Goal: Information Seeking & Learning: Learn about a topic

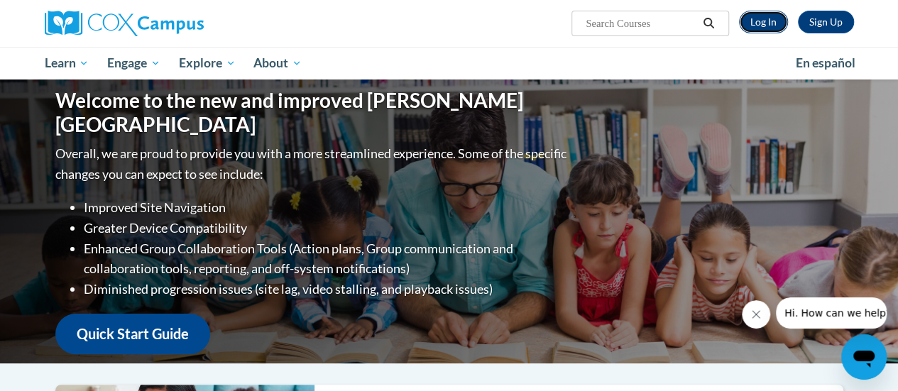
click at [748, 20] on link "Log In" at bounding box center [763, 22] width 49 height 23
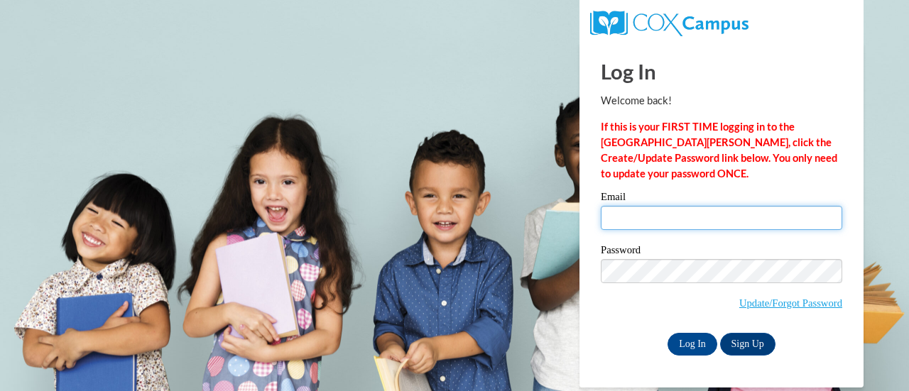
click at [625, 221] on input "Email" at bounding box center [721, 218] width 241 height 24
type input "alexis.baum@muskegonorway.org"
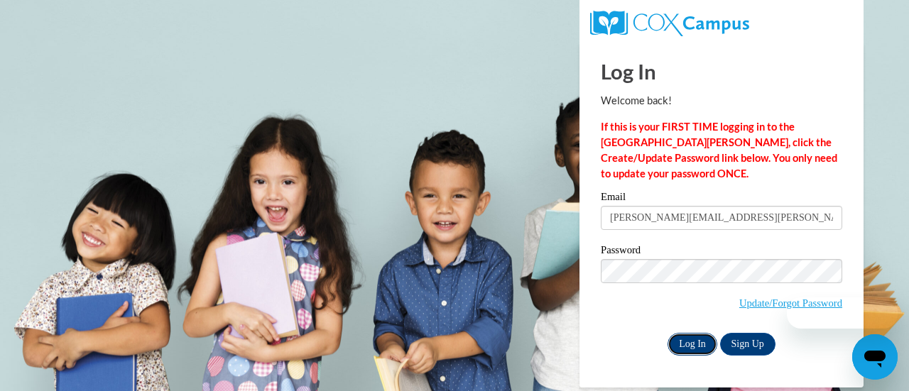
click at [693, 344] on input "Log In" at bounding box center [692, 344] width 50 height 23
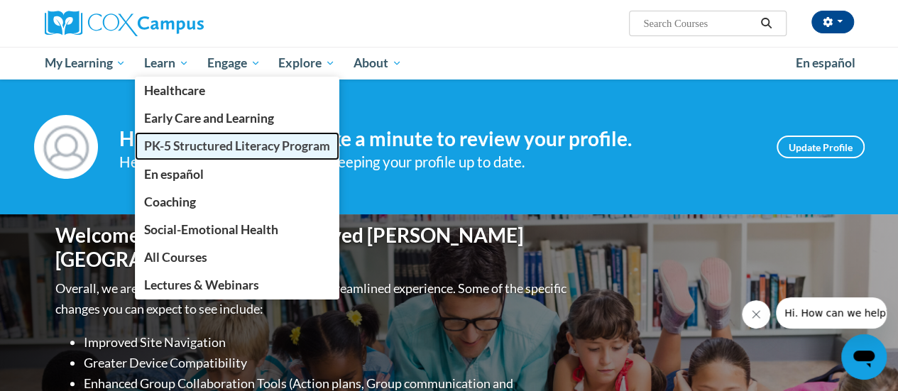
click at [193, 139] on span "PK-5 Structured Literacy Program" at bounding box center [237, 145] width 186 height 15
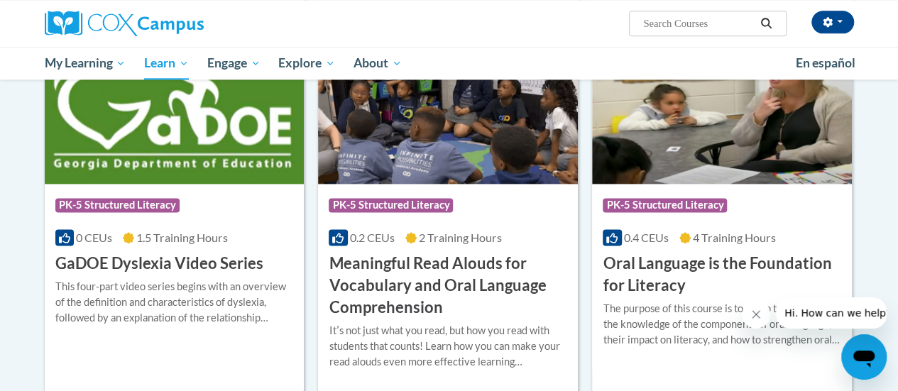
scroll to position [866, 0]
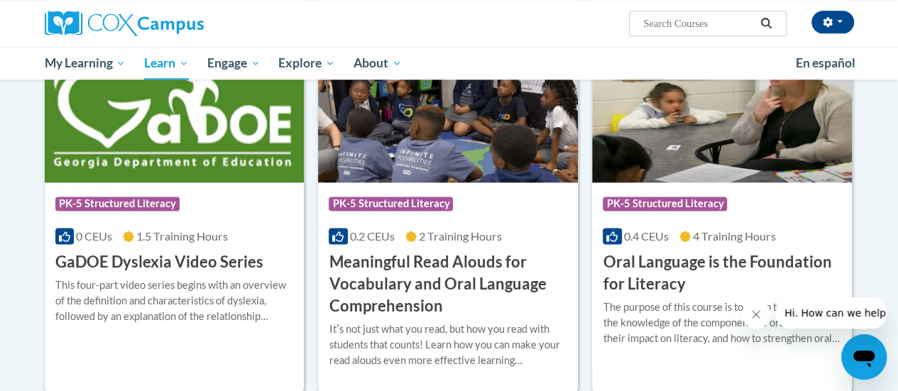
click at [224, 264] on h3 "GaDOE Dyslexia Video Series" at bounding box center [159, 262] width 208 height 22
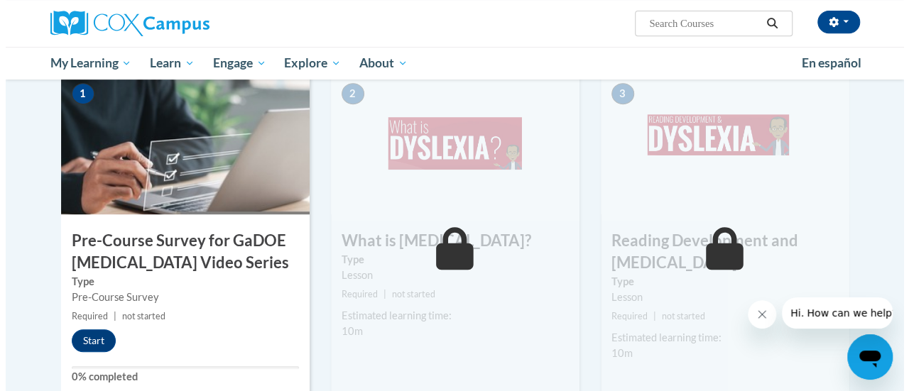
scroll to position [319, 0]
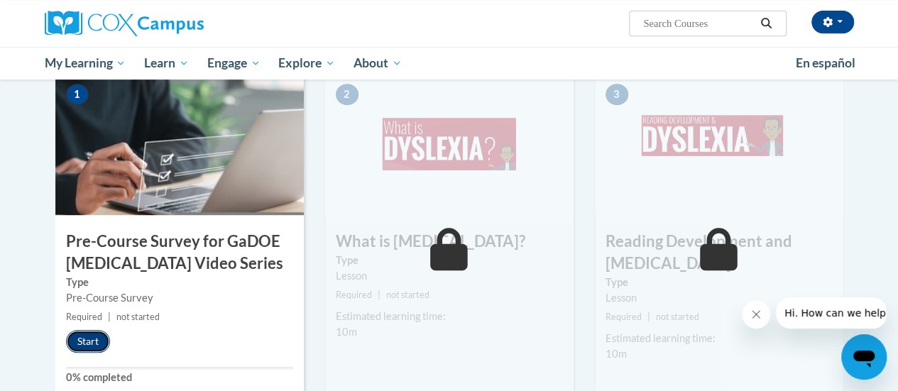
click at [80, 341] on button "Start" at bounding box center [88, 341] width 44 height 23
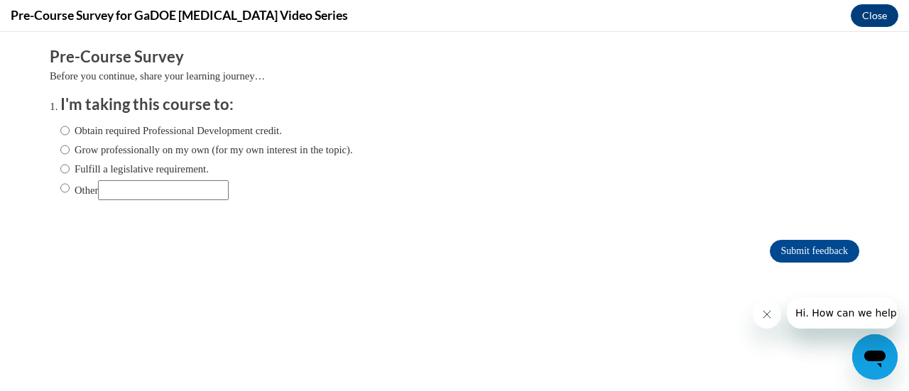
scroll to position [0, 0]
click at [155, 170] on label "Fulfill a legislative requirement." at bounding box center [134, 169] width 148 height 16
click at [70, 170] on input "Fulfill a legislative requirement." at bounding box center [64, 169] width 9 height 16
radio input "true"
click at [771, 258] on input "Submit feedback" at bounding box center [814, 251] width 89 height 23
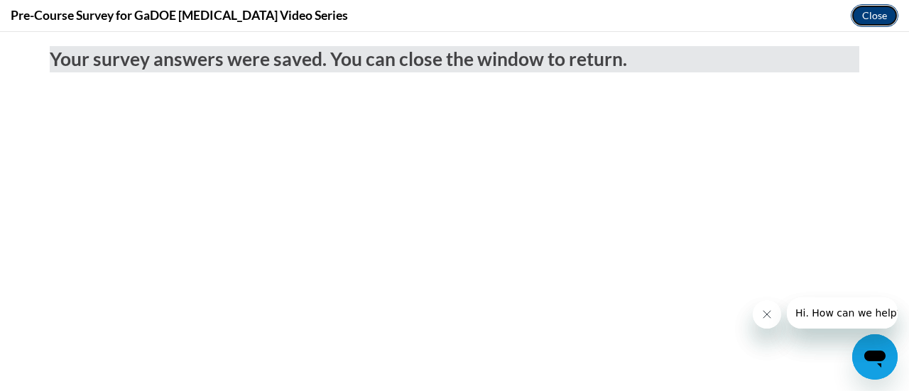
click at [875, 16] on button "Close" at bounding box center [875, 15] width 48 height 23
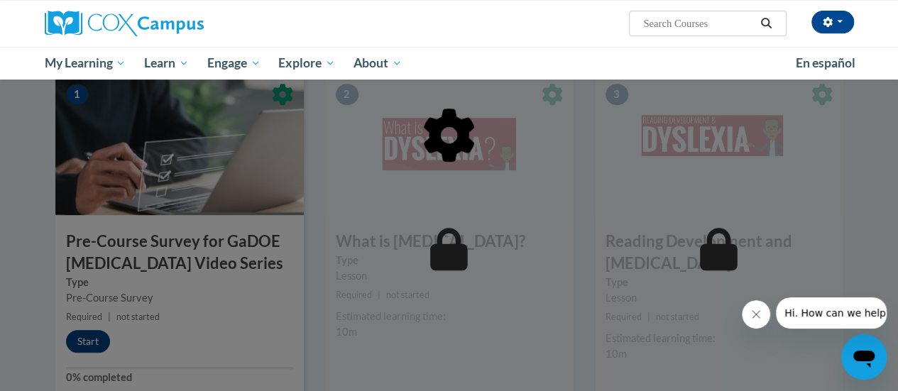
scroll to position [341, 0]
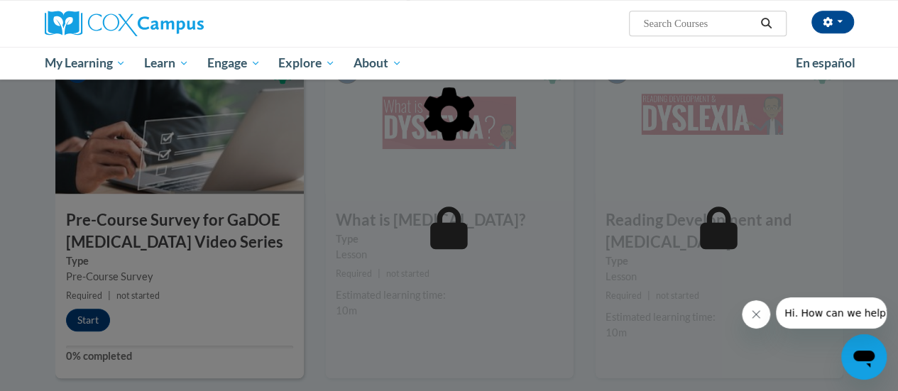
click at [752, 309] on icon "Close message from company" at bounding box center [755, 314] width 11 height 11
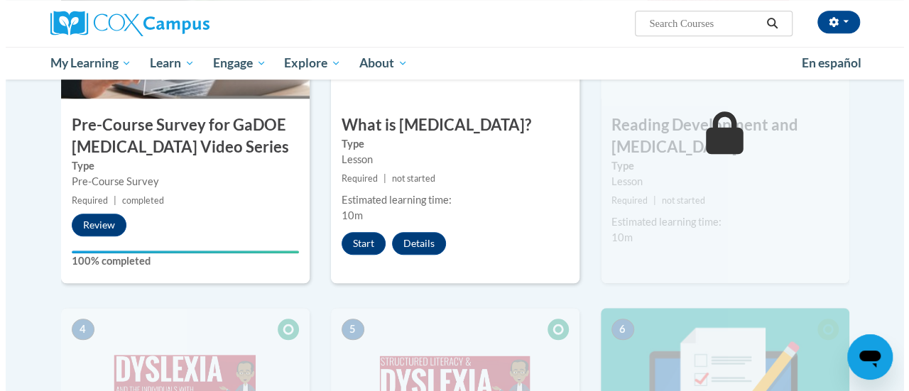
scroll to position [437, 0]
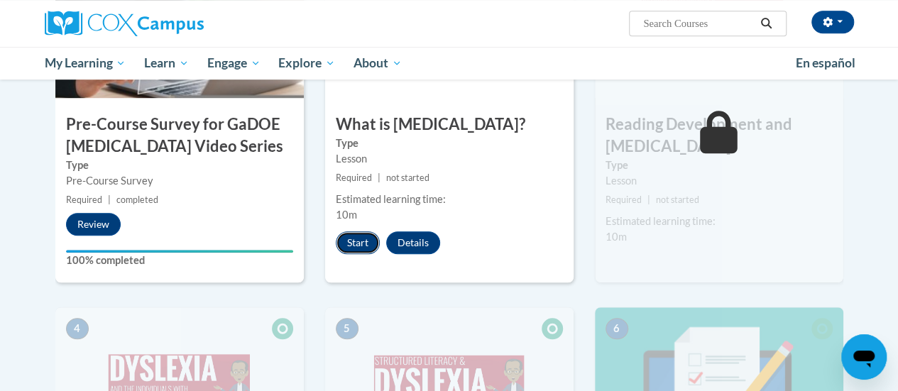
click at [366, 239] on button "Start" at bounding box center [358, 242] width 44 height 23
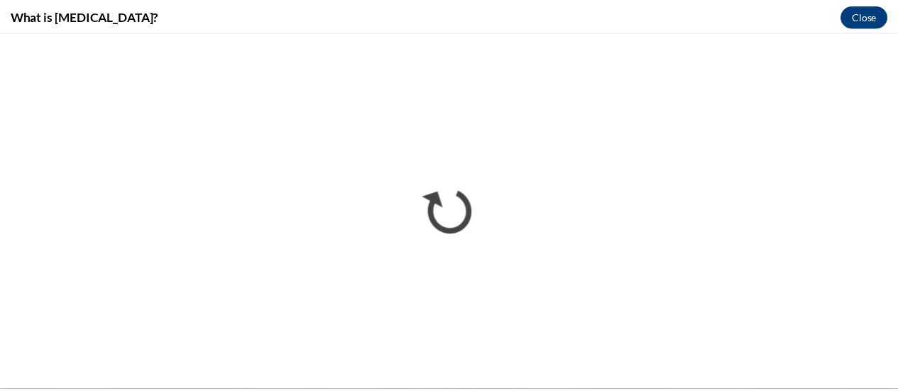
scroll to position [0, 0]
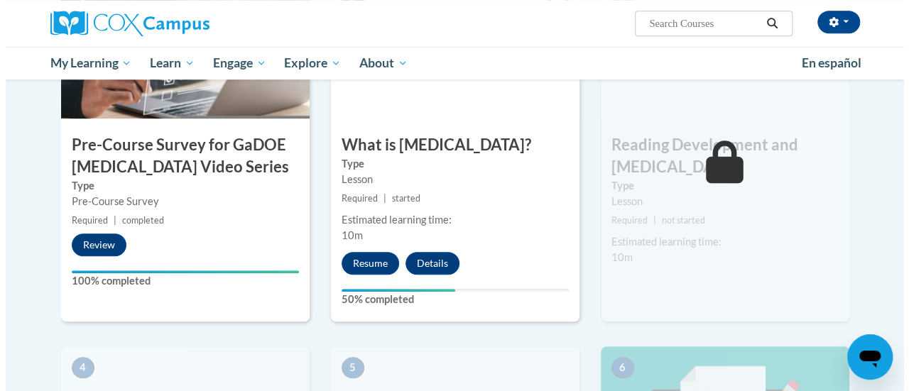
scroll to position [421, 0]
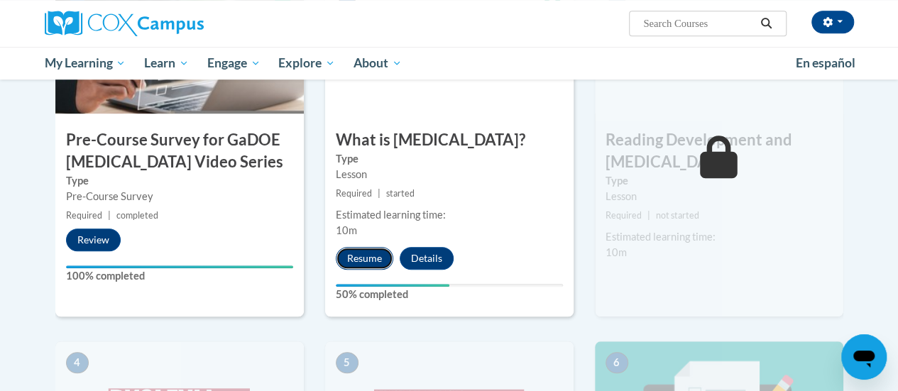
click at [359, 251] on button "Resume" at bounding box center [365, 258] width 58 height 23
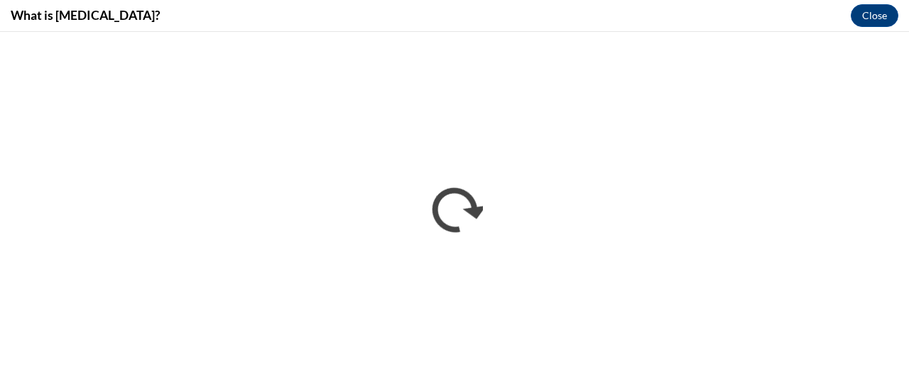
scroll to position [0, 0]
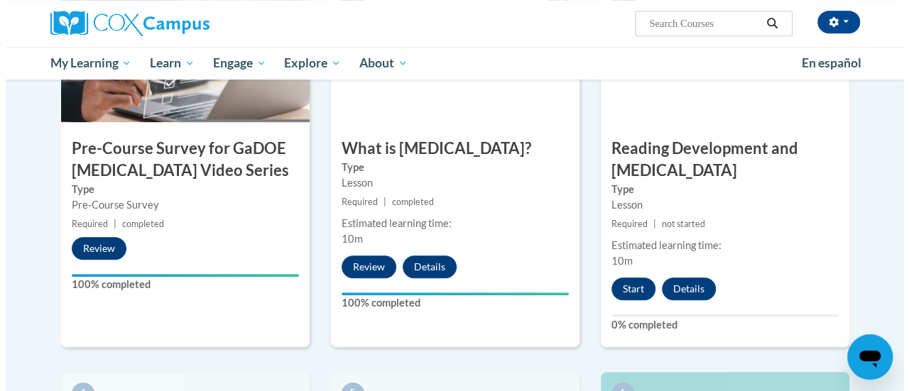
scroll to position [415, 0]
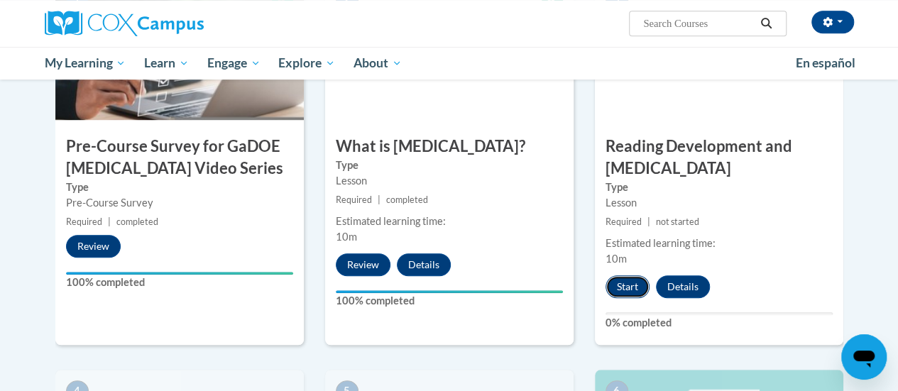
click at [623, 290] on button "Start" at bounding box center [628, 286] width 44 height 23
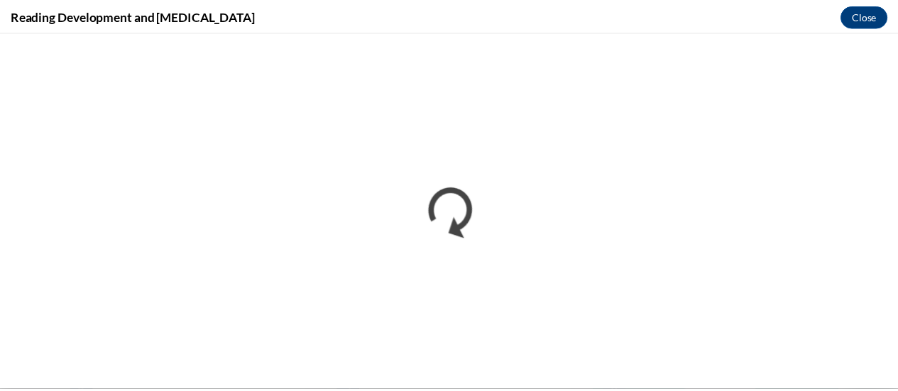
scroll to position [0, 0]
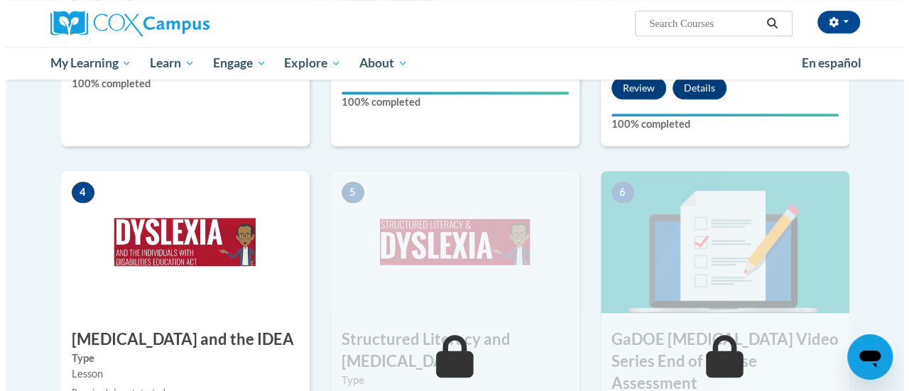
scroll to position [778, 0]
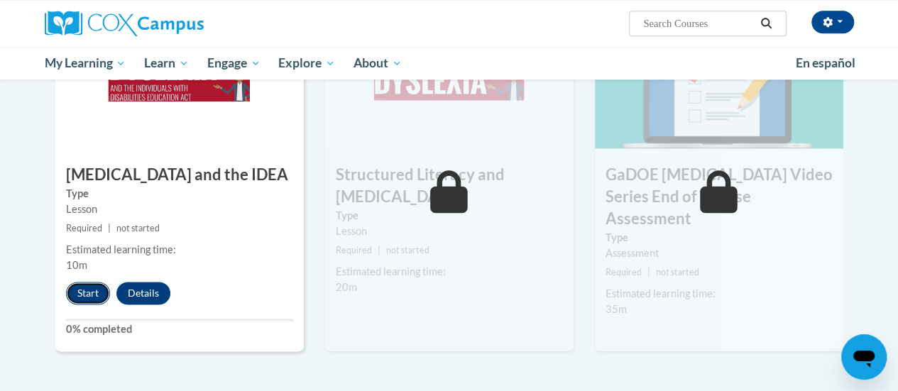
click at [75, 297] on button "Start" at bounding box center [88, 293] width 44 height 23
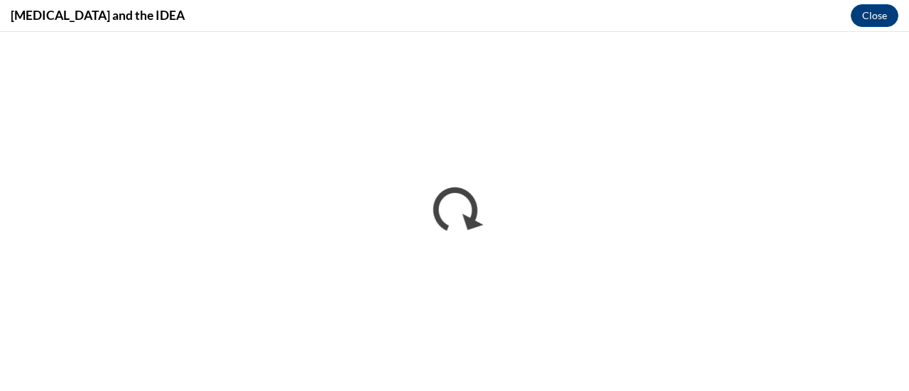
scroll to position [0, 0]
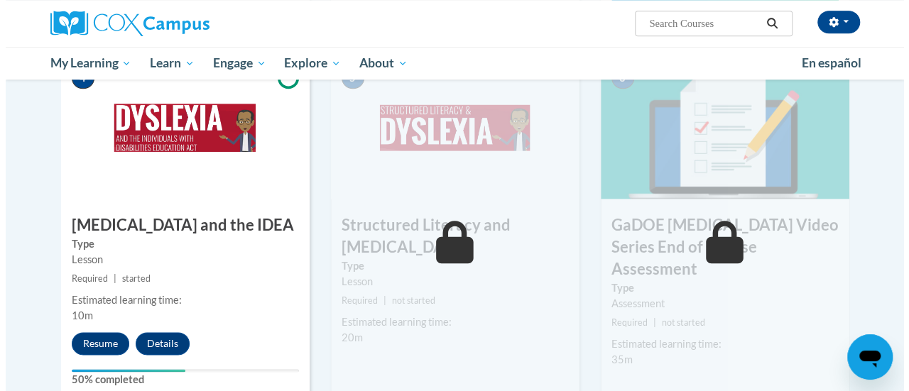
scroll to position [730, 0]
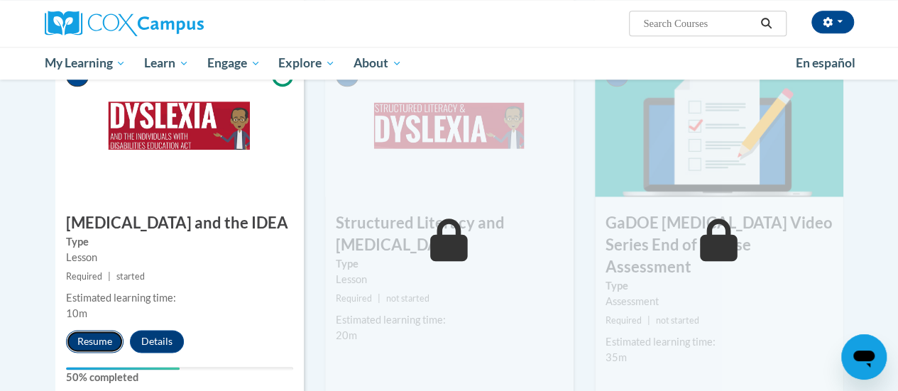
click at [97, 339] on button "Resume" at bounding box center [95, 341] width 58 height 23
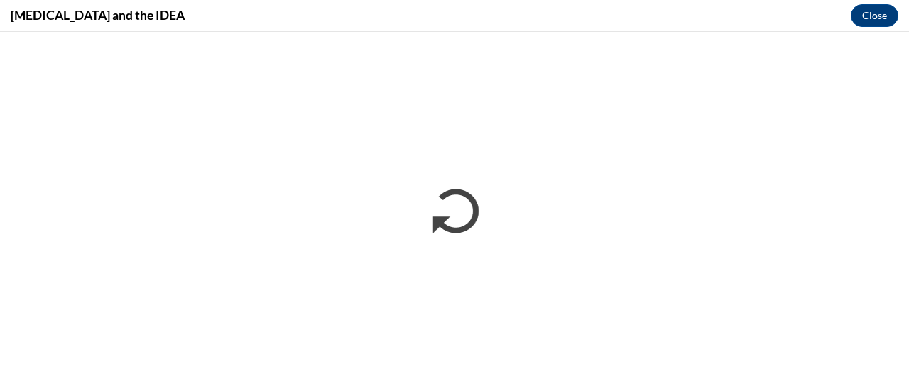
scroll to position [0, 0]
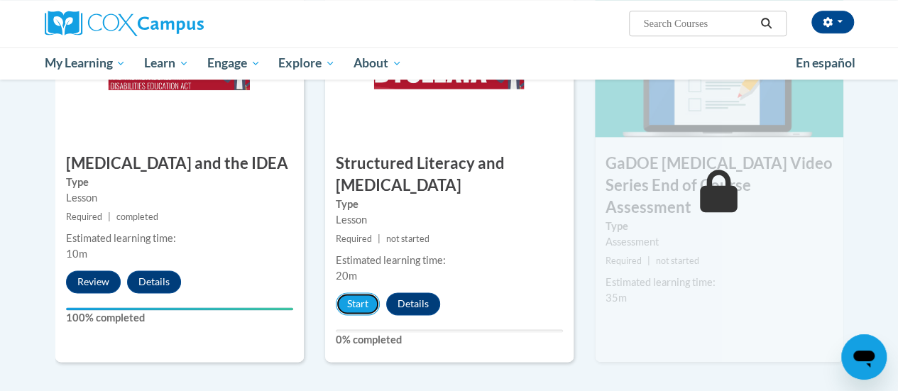
click at [342, 296] on button "Start" at bounding box center [358, 304] width 44 height 23
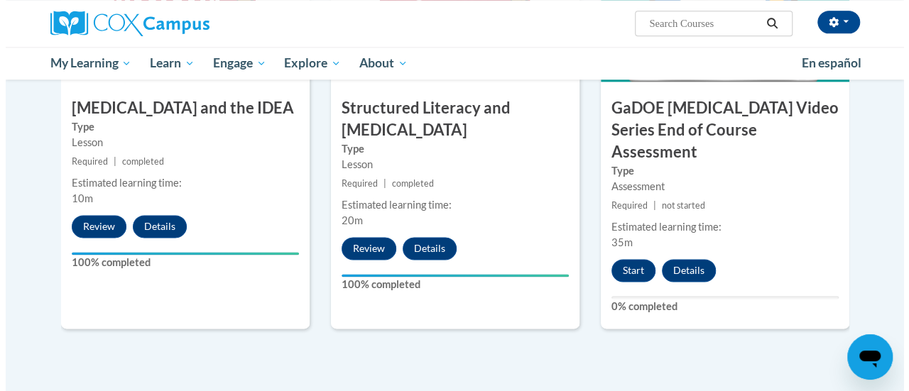
scroll to position [844, 0]
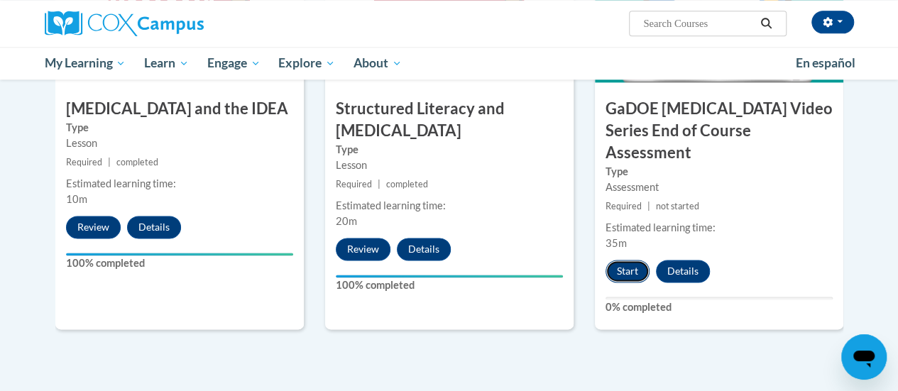
click at [628, 260] on button "Start" at bounding box center [628, 271] width 44 height 23
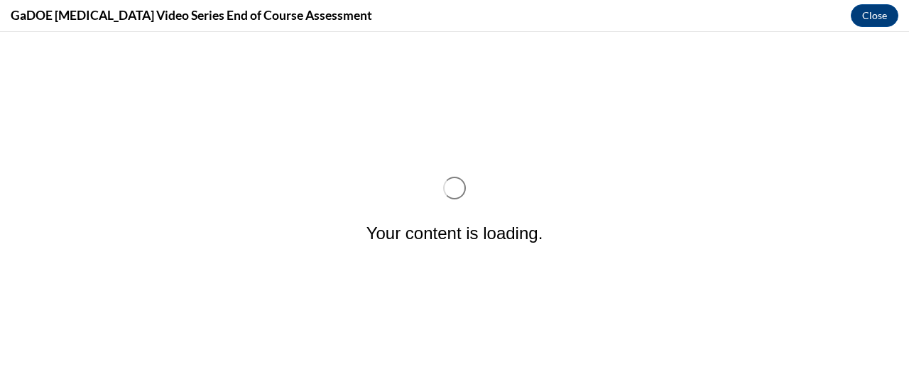
scroll to position [0, 0]
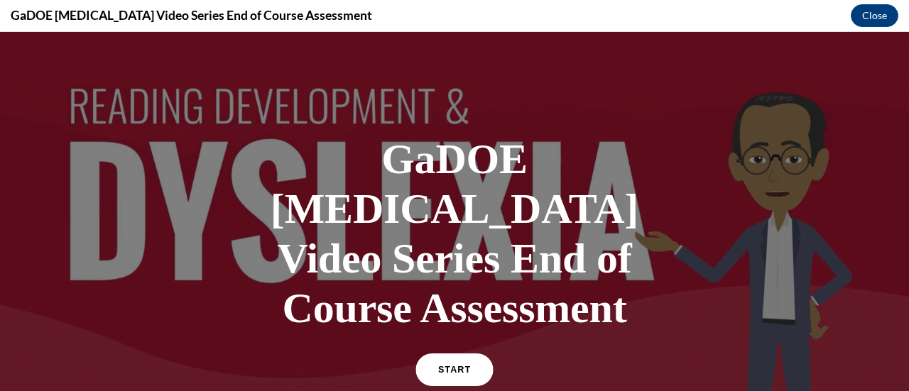
click at [469, 354] on link "START" at bounding box center [453, 370] width 77 height 33
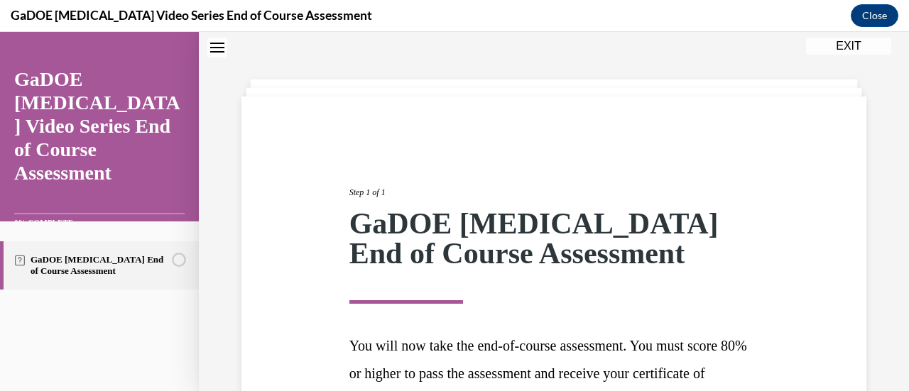
scroll to position [209, 0]
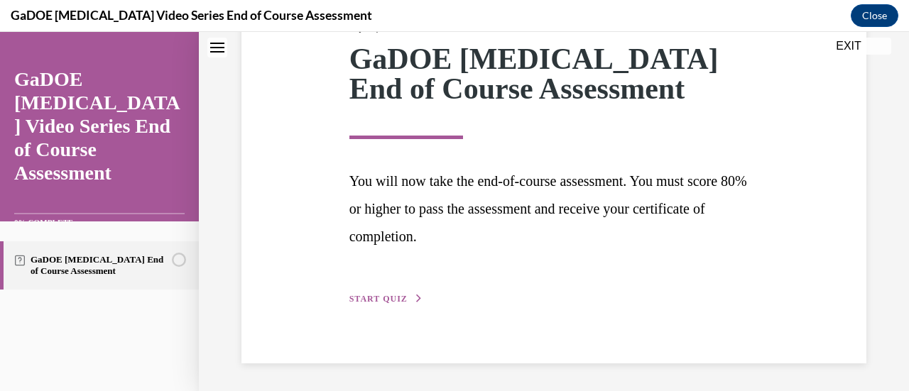
click at [379, 300] on span "START QUIZ" at bounding box center [378, 299] width 58 height 10
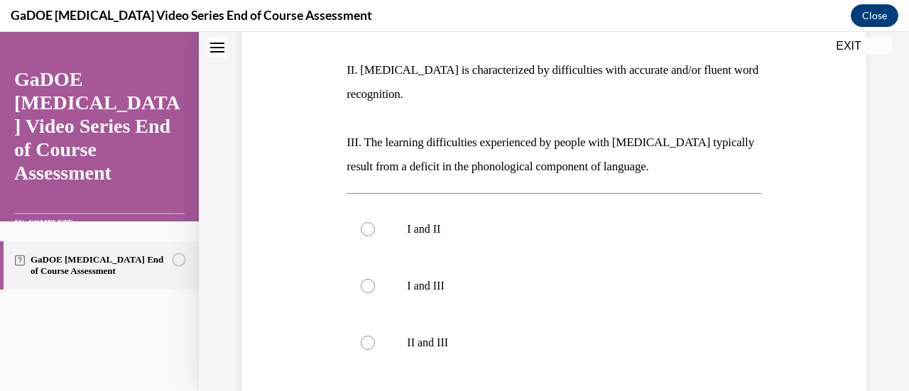
scroll to position [334, 0]
radio input "true"
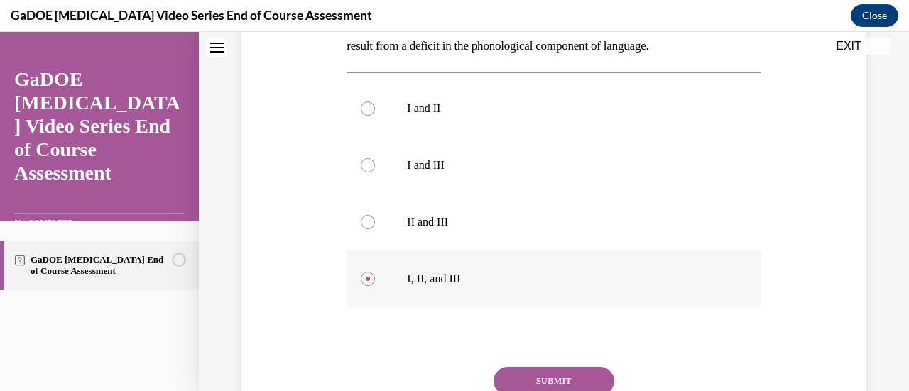
scroll to position [470, 0]
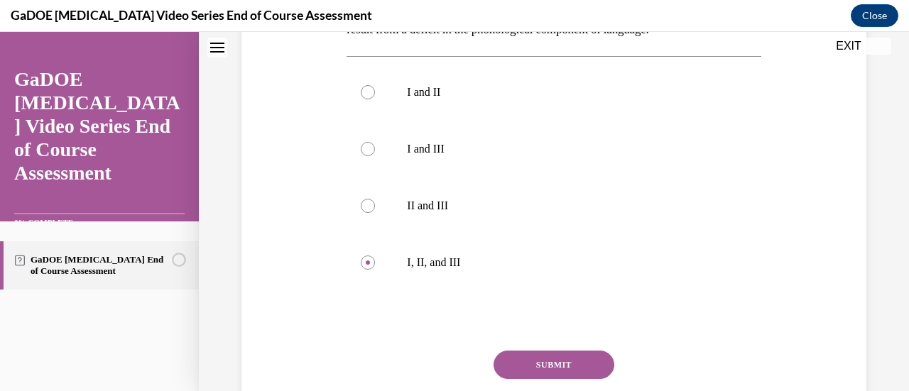
click at [530, 351] on button "SUBMIT" at bounding box center [553, 365] width 121 height 28
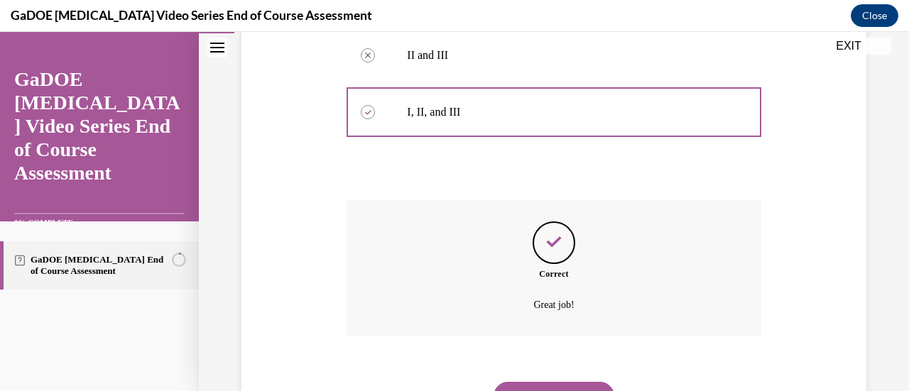
click at [540, 382] on button "NEXT" at bounding box center [553, 396] width 121 height 28
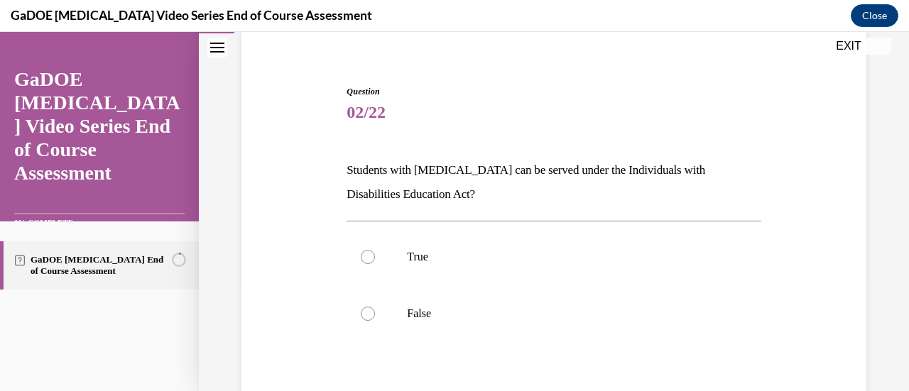
scroll to position [187, 0]
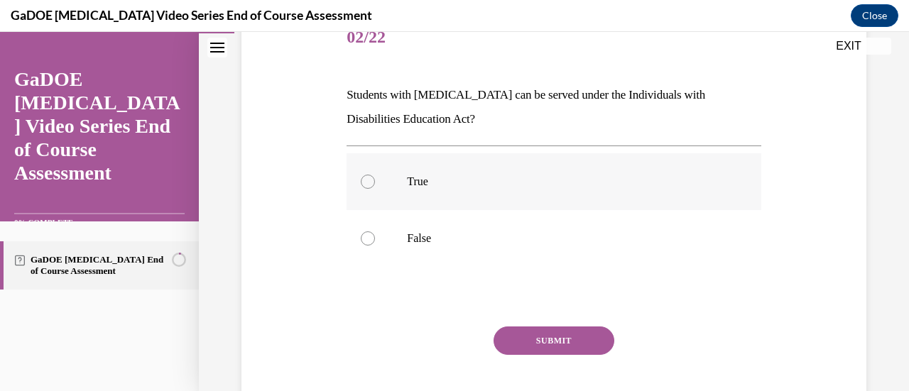
click at [424, 163] on label "True" at bounding box center [553, 181] width 414 height 57
click at [375, 175] on input "True" at bounding box center [368, 182] width 14 height 14
radio input "true"
click at [526, 333] on button "SUBMIT" at bounding box center [553, 341] width 121 height 28
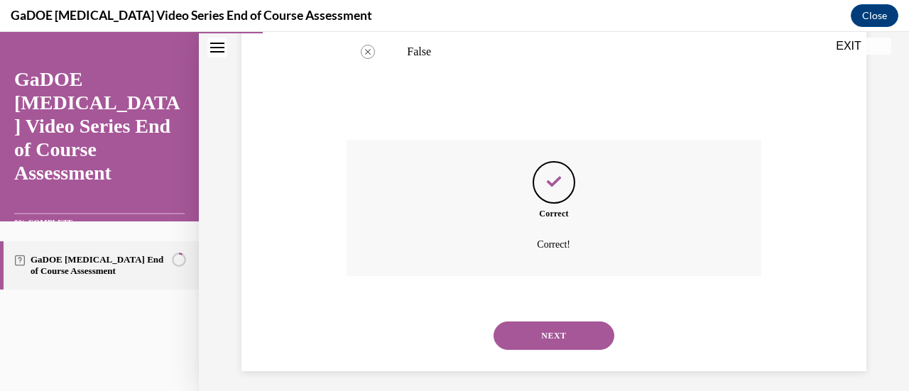
click at [526, 333] on button "NEXT" at bounding box center [553, 336] width 121 height 28
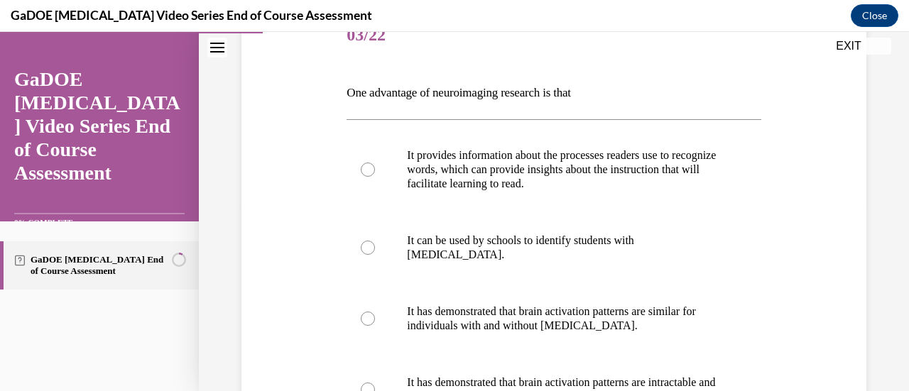
scroll to position [193, 0]
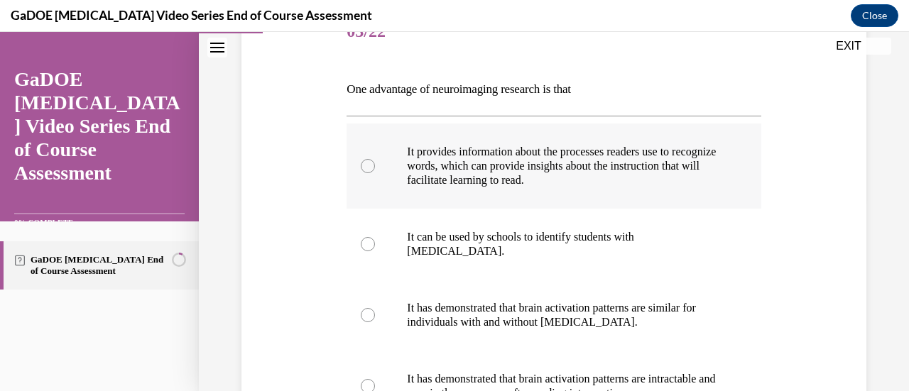
click at [523, 187] on label "It provides information about the processes readers use to recognize words, whi…" at bounding box center [553, 166] width 414 height 85
click at [375, 173] on input "It provides information about the processes readers use to recognize words, whi…" at bounding box center [368, 166] width 14 height 14
radio input "true"
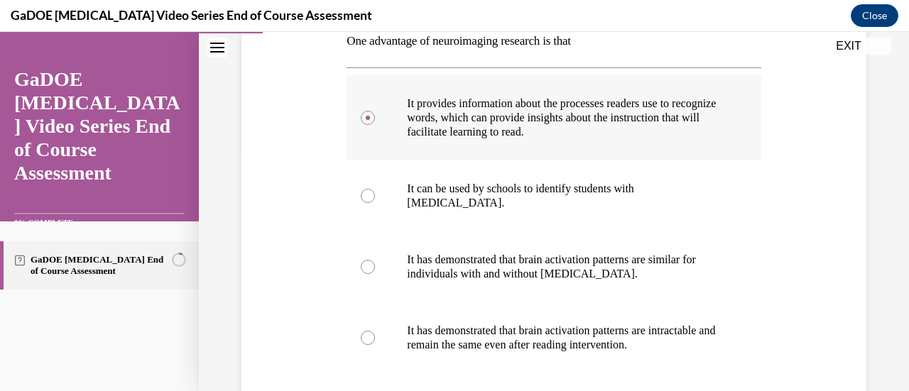
scroll to position [385, 0]
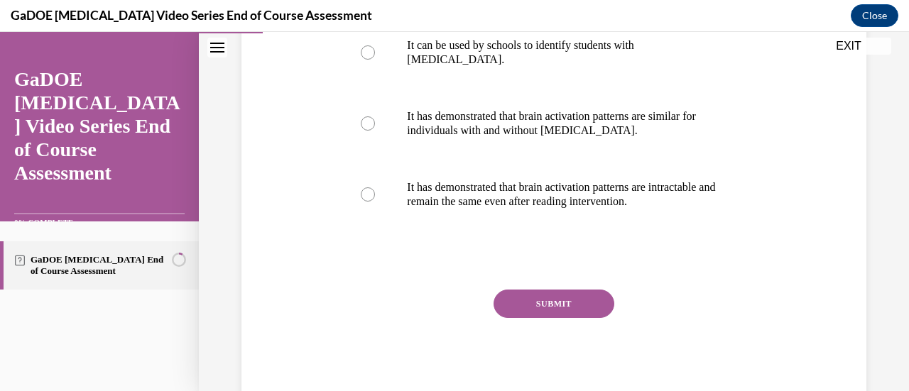
click at [550, 306] on button "SUBMIT" at bounding box center [553, 304] width 121 height 28
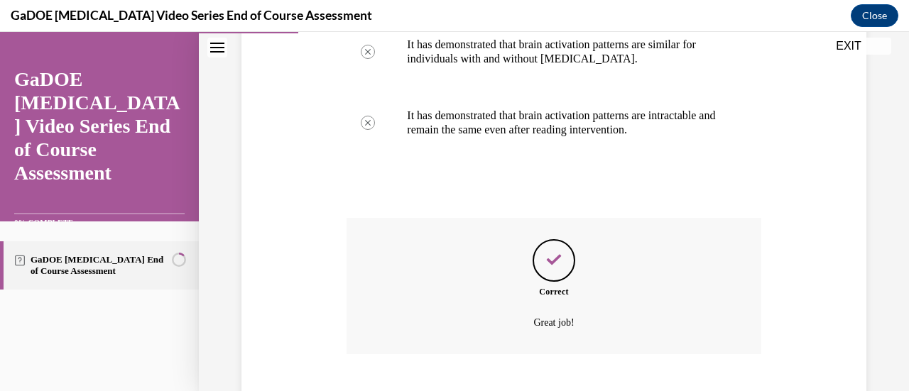
scroll to position [542, 0]
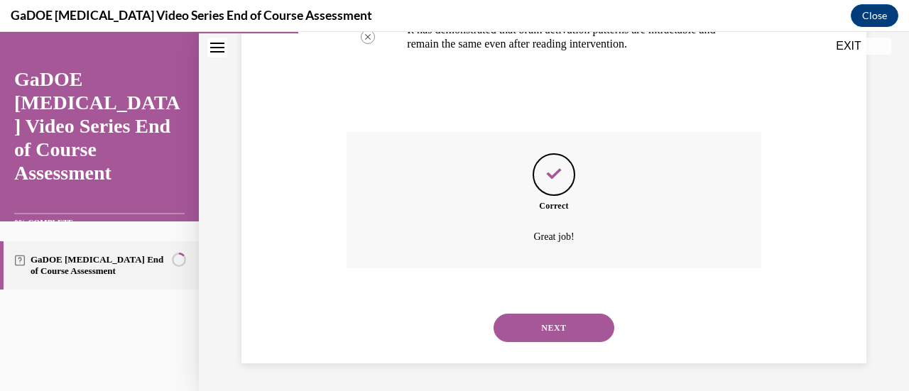
click at [558, 317] on button "NEXT" at bounding box center [553, 328] width 121 height 28
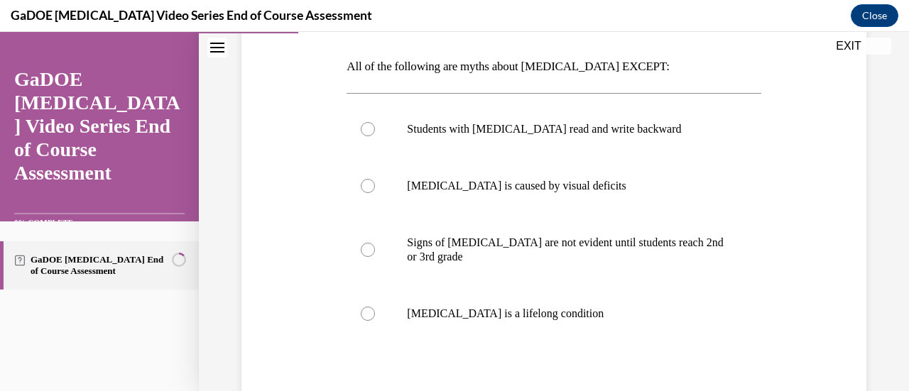
scroll to position [202, 0]
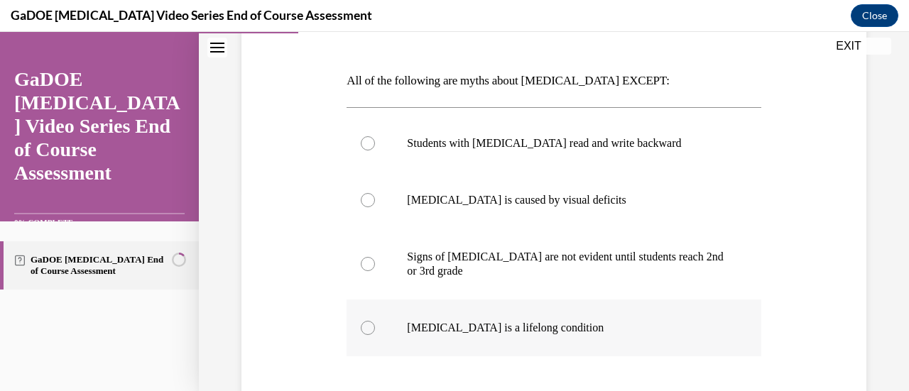
drag, startPoint x: 514, startPoint y: 332, endPoint x: 474, endPoint y: 327, distance: 40.1
click at [474, 327] on p "Dyslexia is a lifelong condition" at bounding box center [566, 328] width 318 height 14
click at [375, 327] on input "Dyslexia is a lifelong condition" at bounding box center [368, 328] width 14 height 14
radio input "true"
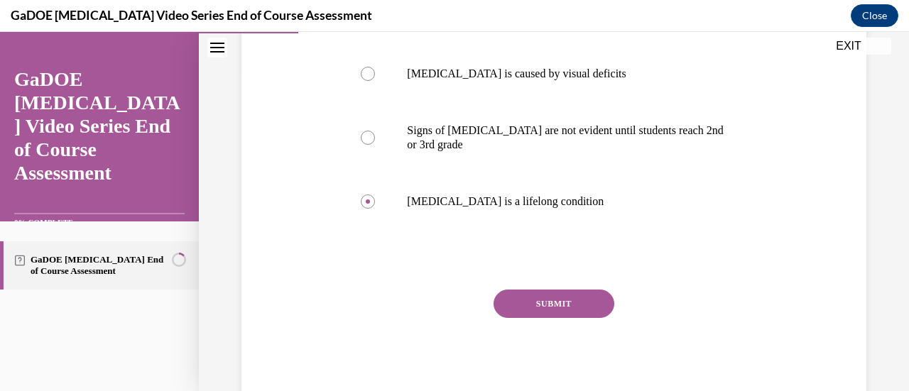
click at [506, 311] on button "SUBMIT" at bounding box center [553, 304] width 121 height 28
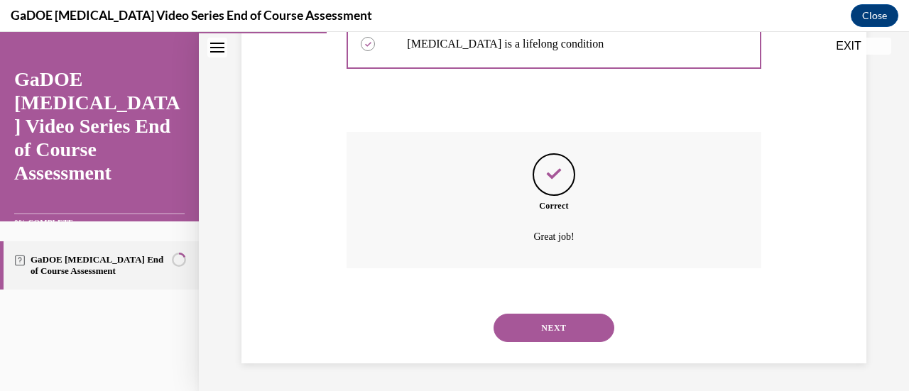
click at [518, 317] on button "NEXT" at bounding box center [553, 328] width 121 height 28
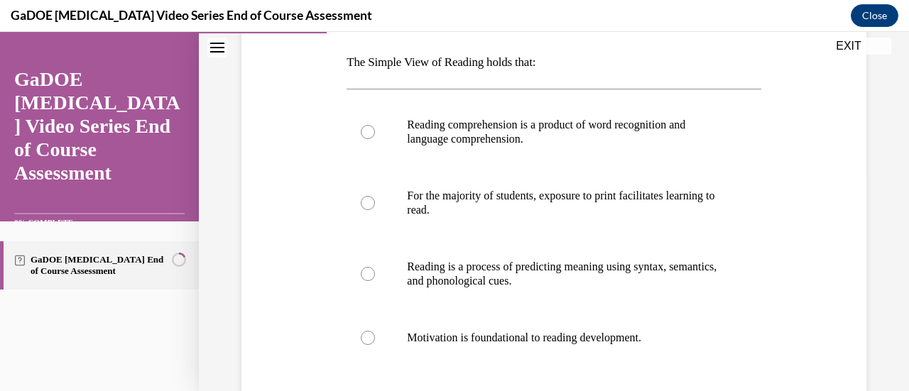
scroll to position [221, 0]
click at [515, 122] on p "Reading comprehension is a product of word recognition and language comprehensi…" at bounding box center [566, 131] width 318 height 28
click at [375, 124] on input "Reading comprehension is a product of word recognition and language comprehensi…" at bounding box center [368, 131] width 14 height 14
radio input "true"
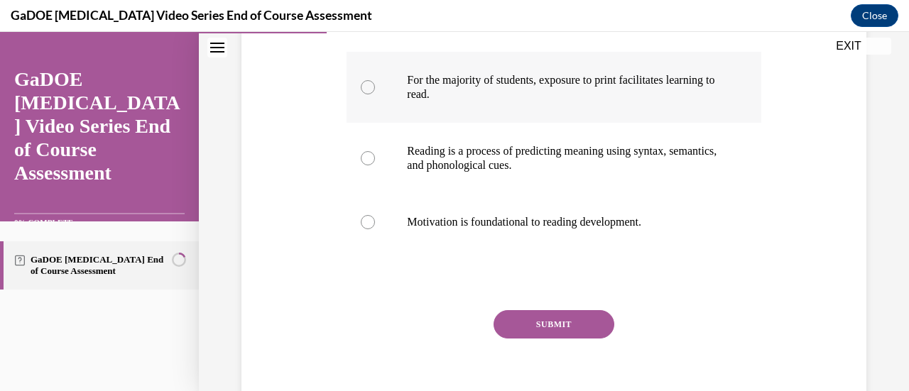
scroll to position [339, 0]
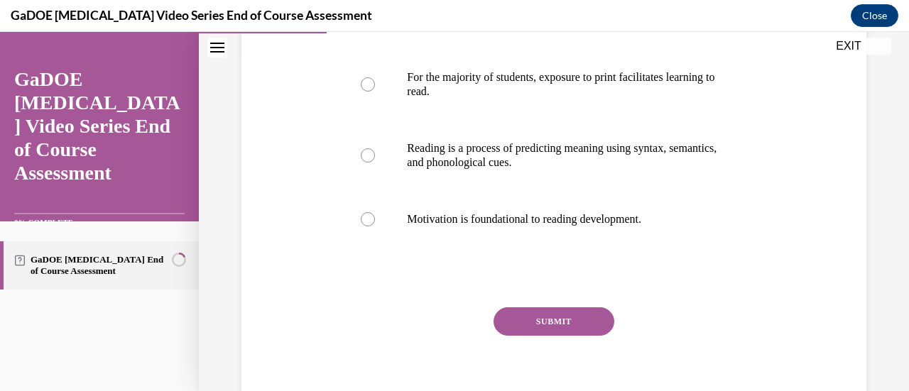
click at [547, 310] on button "SUBMIT" at bounding box center [553, 321] width 121 height 28
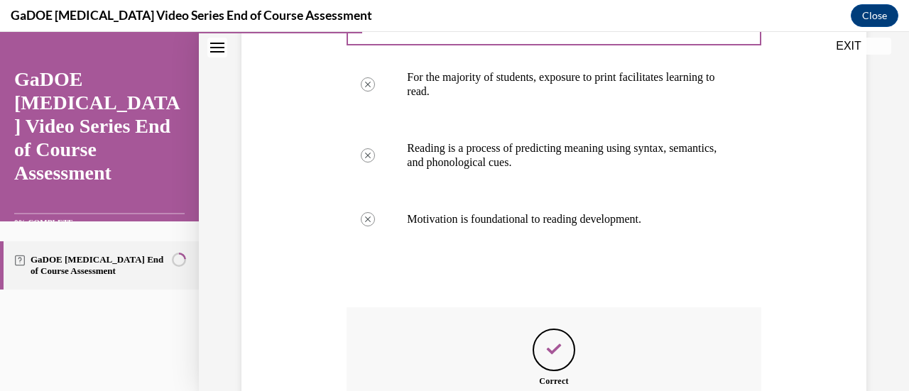
scroll to position [476, 0]
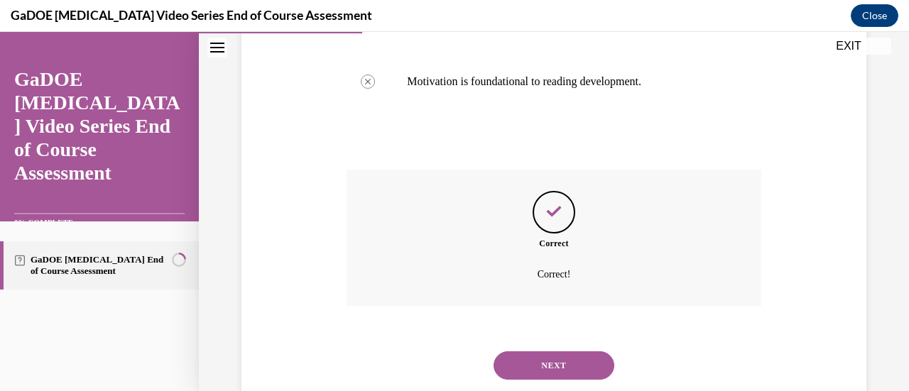
click at [547, 360] on button "NEXT" at bounding box center [553, 365] width 121 height 28
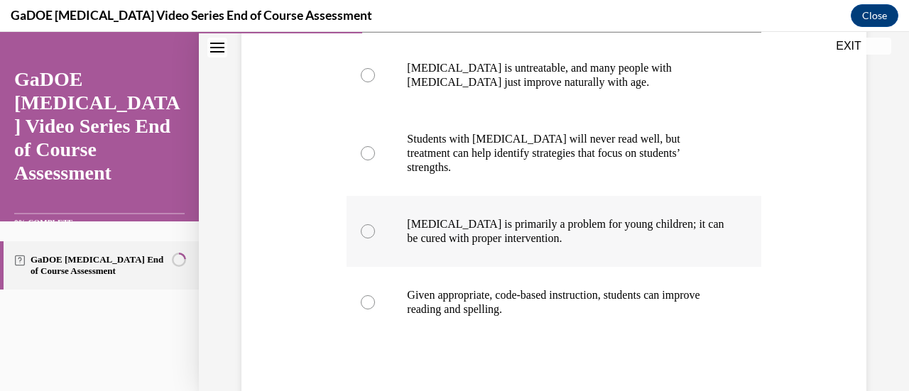
scroll to position [302, 0]
click at [596, 287] on p "Given appropriate, code-based instruction, students can improve reading and spe…" at bounding box center [566, 301] width 318 height 28
click at [375, 294] on input "Given appropriate, code-based instruction, students can improve reading and spe…" at bounding box center [368, 301] width 14 height 14
radio input "true"
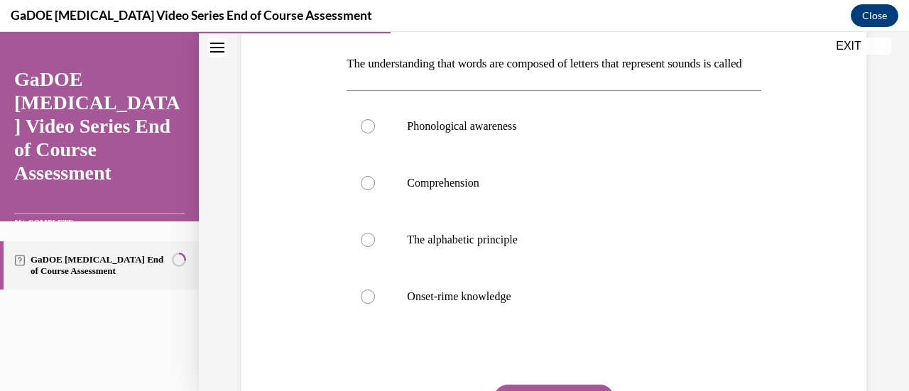
scroll to position [219, 0]
click at [445, 268] on label "The alphabetic principle" at bounding box center [553, 239] width 414 height 57
click at [375, 246] on input "The alphabetic principle" at bounding box center [368, 239] width 14 height 14
radio input "true"
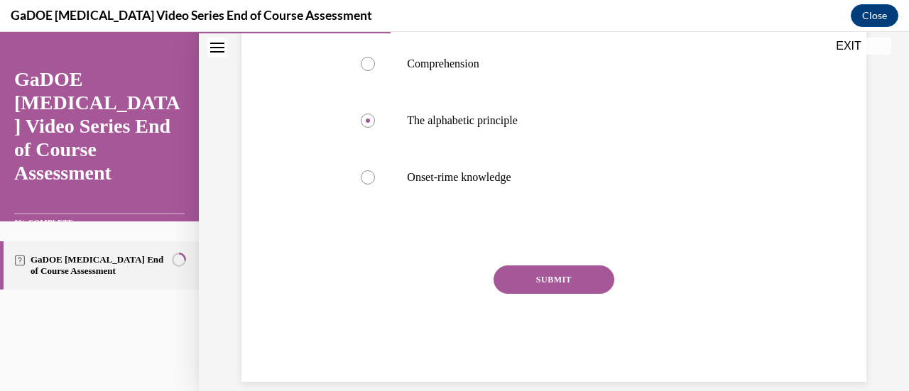
click at [528, 294] on button "SUBMIT" at bounding box center [553, 280] width 121 height 28
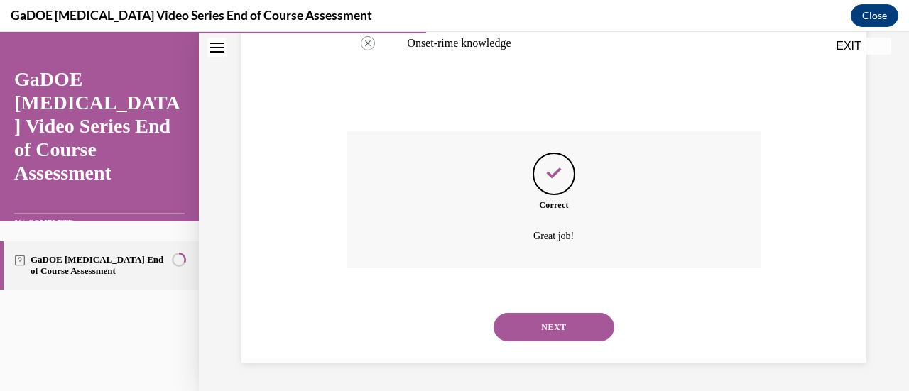
click at [538, 327] on button "NEXT" at bounding box center [553, 327] width 121 height 28
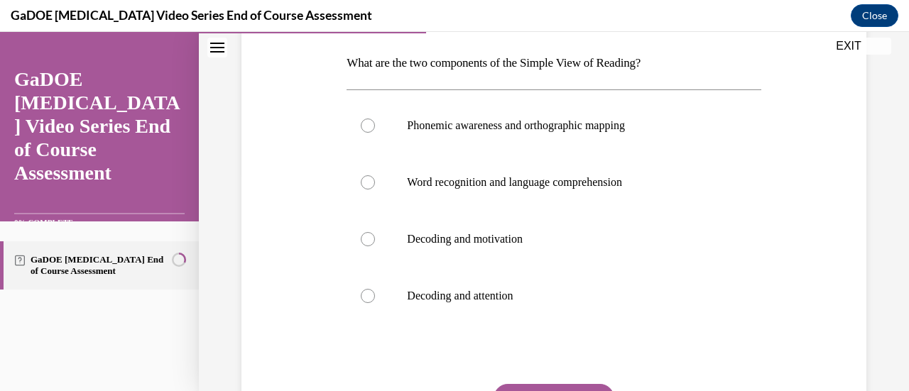
scroll to position [219, 0]
click at [423, 190] on label "Word recognition and language comprehension" at bounding box center [553, 183] width 414 height 57
click at [375, 190] on input "Word recognition and language comprehension" at bounding box center [368, 183] width 14 height 14
radio input "true"
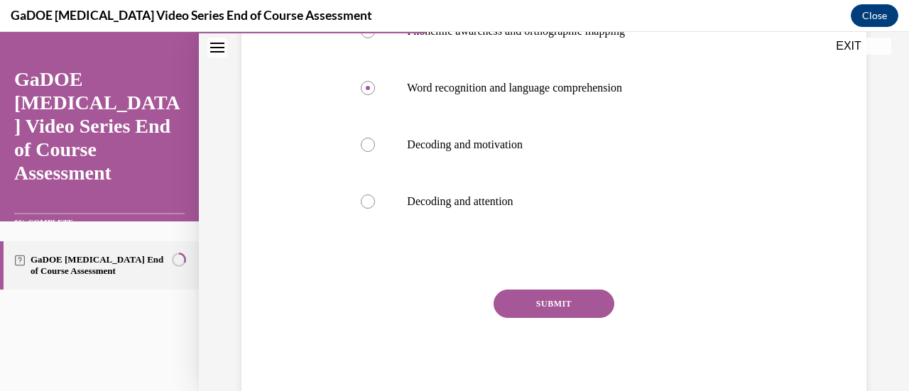
click at [520, 302] on button "SUBMIT" at bounding box center [553, 304] width 121 height 28
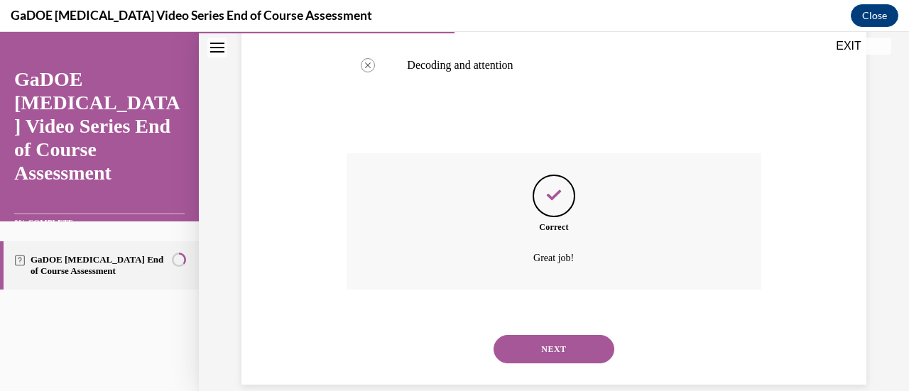
click at [554, 357] on button "NEXT" at bounding box center [553, 349] width 121 height 28
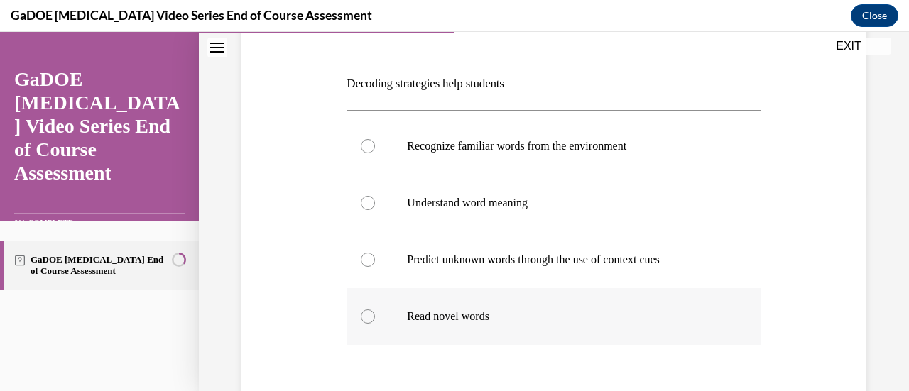
scroll to position [198, 0]
click at [457, 312] on p "Read novel words" at bounding box center [566, 317] width 318 height 14
click at [375, 312] on input "Read novel words" at bounding box center [368, 317] width 14 height 14
radio input "true"
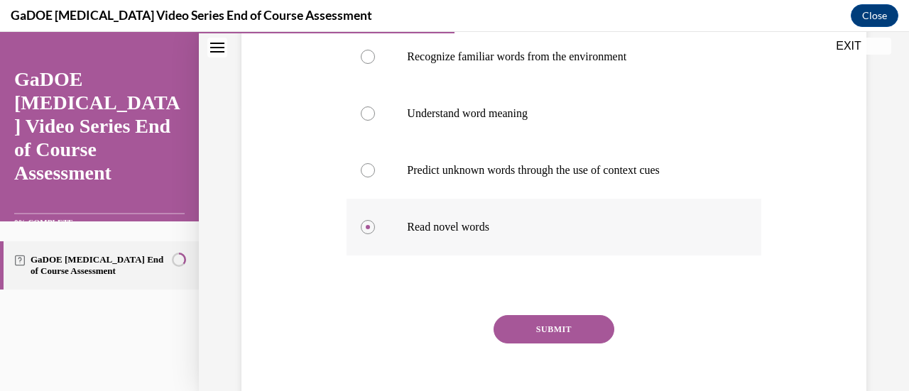
scroll to position [295, 0]
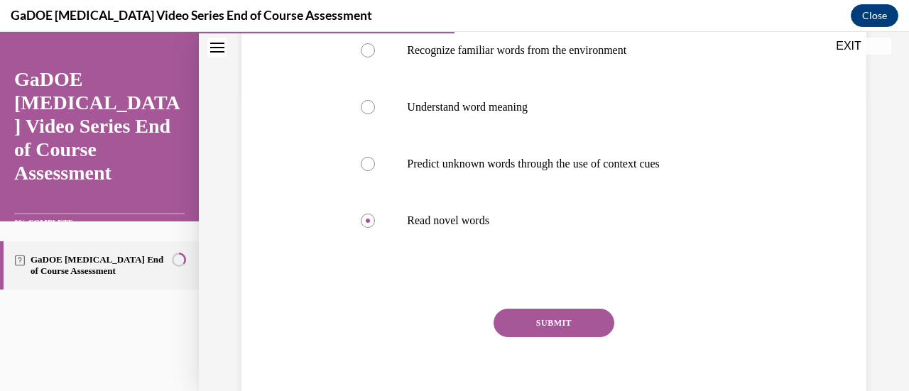
click at [528, 318] on button "SUBMIT" at bounding box center [553, 323] width 121 height 28
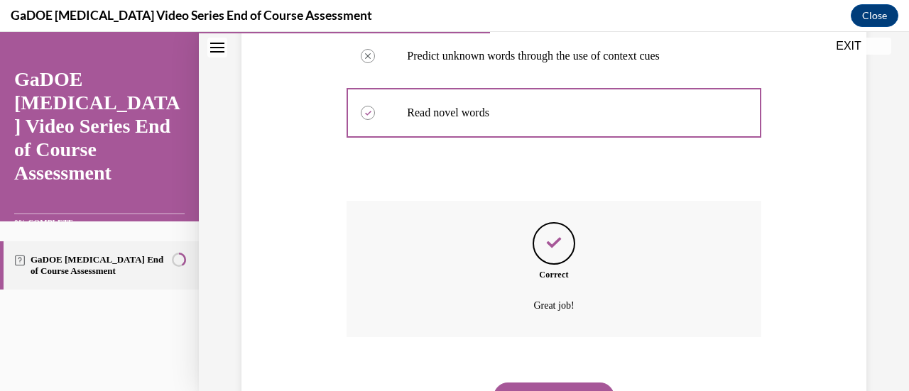
scroll to position [471, 0]
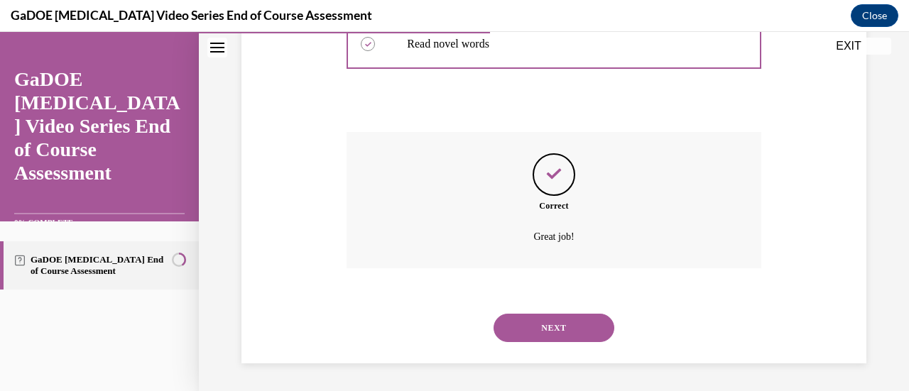
drag, startPoint x: 528, startPoint y: 318, endPoint x: 478, endPoint y: 326, distance: 51.0
click at [478, 326] on div "NEXT" at bounding box center [553, 328] width 414 height 57
click at [517, 332] on button "NEXT" at bounding box center [553, 328] width 121 height 28
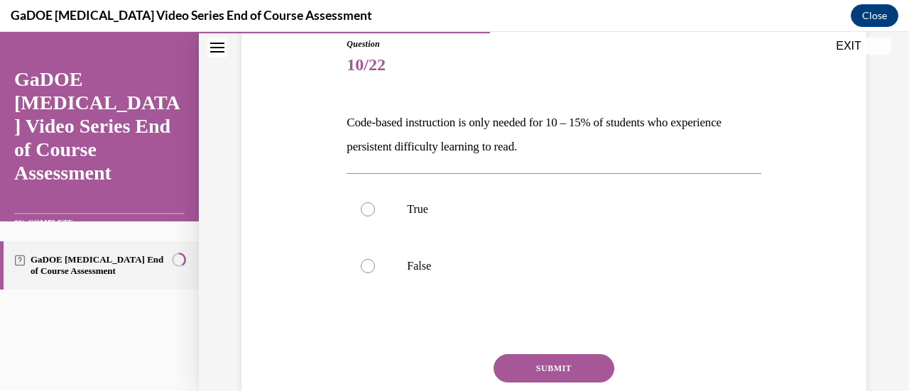
scroll to position [160, 0]
click at [396, 264] on label "False" at bounding box center [553, 265] width 414 height 57
click at [375, 264] on input "False" at bounding box center [368, 265] width 14 height 14
radio input "true"
click at [517, 360] on button "SUBMIT" at bounding box center [553, 368] width 121 height 28
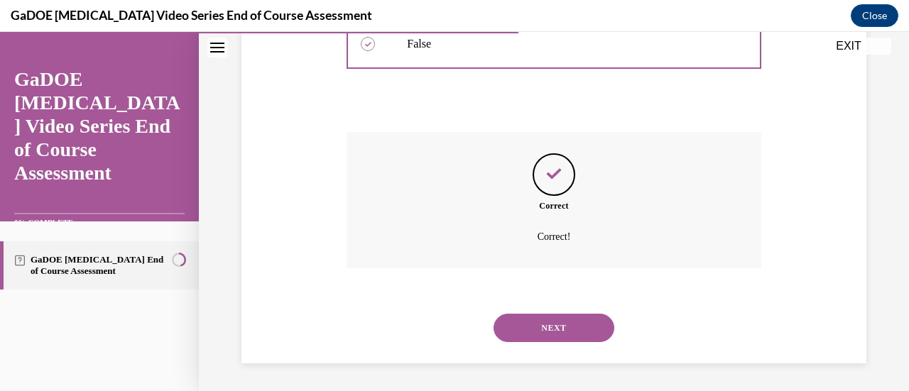
click at [530, 342] on button "NEXT" at bounding box center [553, 328] width 121 height 28
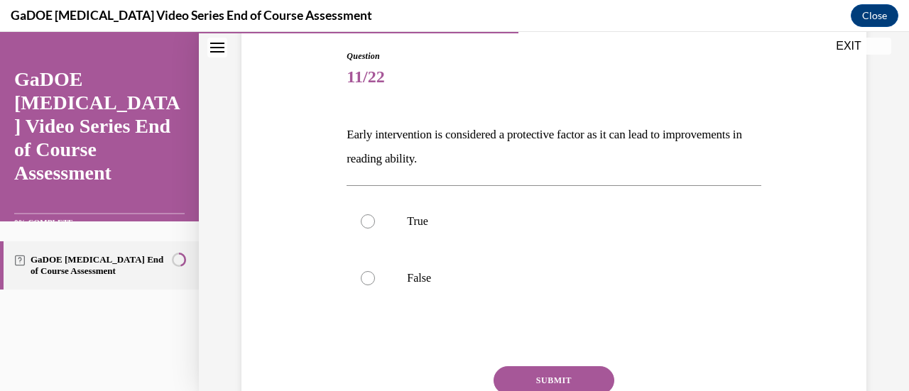
scroll to position [168, 0]
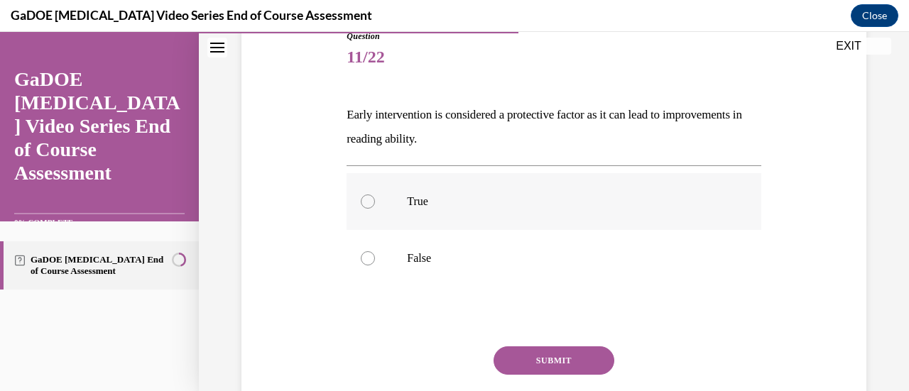
click at [402, 200] on label "True" at bounding box center [553, 201] width 414 height 57
click at [375, 200] on input "True" at bounding box center [368, 202] width 14 height 14
radio input "true"
click at [535, 365] on button "SUBMIT" at bounding box center [553, 360] width 121 height 28
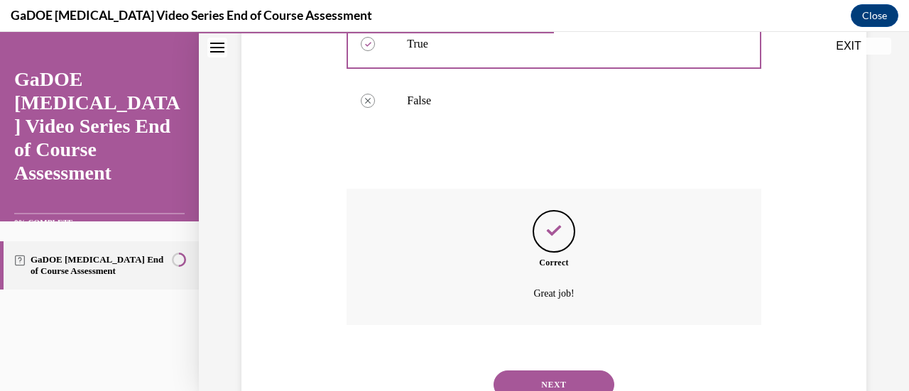
click at [511, 382] on button "NEXT" at bounding box center [553, 385] width 121 height 28
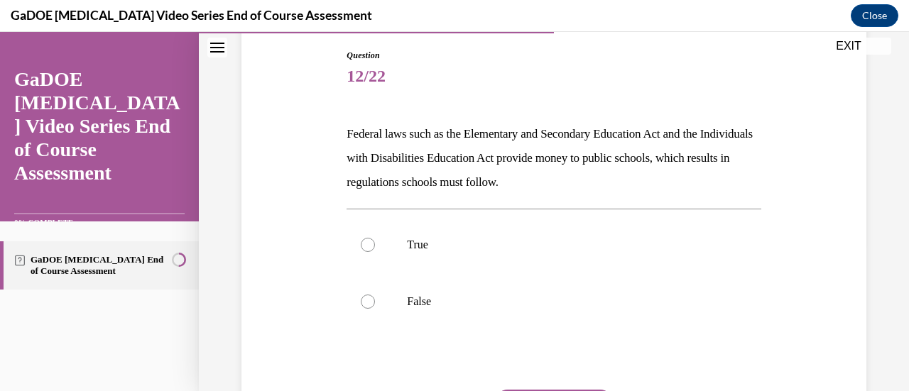
scroll to position [149, 0]
click at [403, 225] on label "True" at bounding box center [553, 244] width 414 height 57
click at [375, 237] on input "True" at bounding box center [368, 244] width 14 height 14
radio input "true"
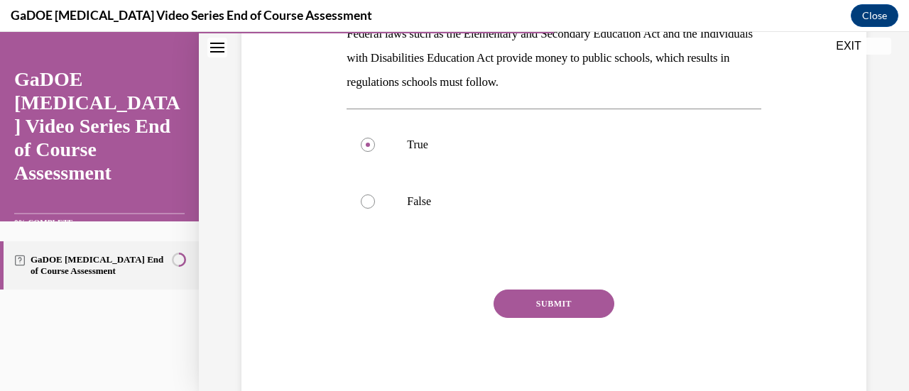
click at [525, 299] on button "SUBMIT" at bounding box center [553, 304] width 121 height 28
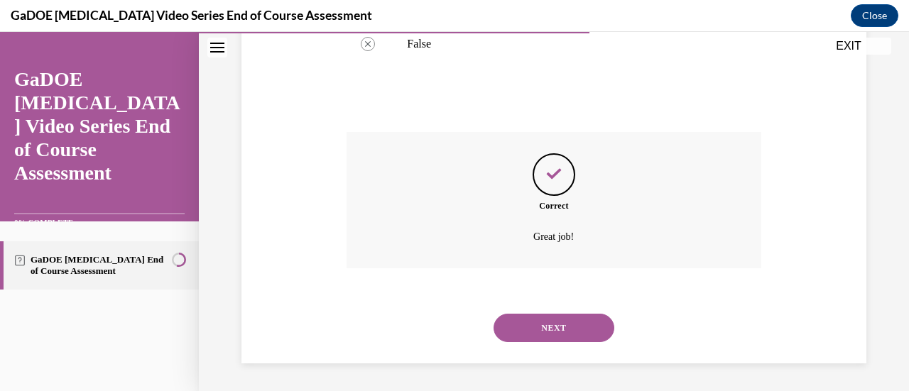
click at [532, 317] on button "NEXT" at bounding box center [553, 328] width 121 height 28
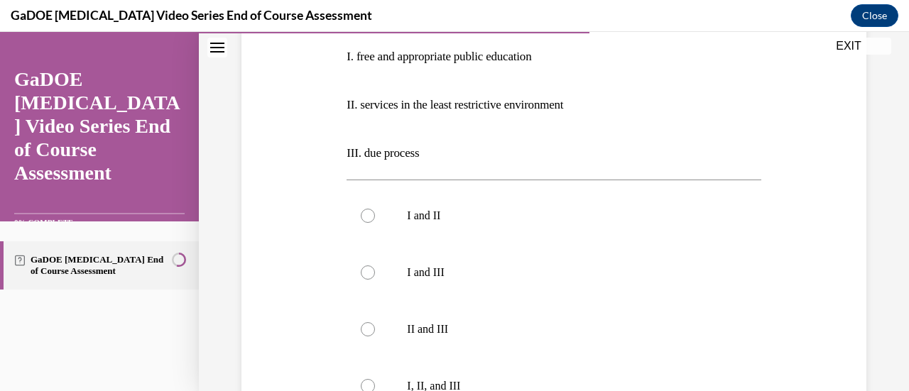
scroll to position [207, 0]
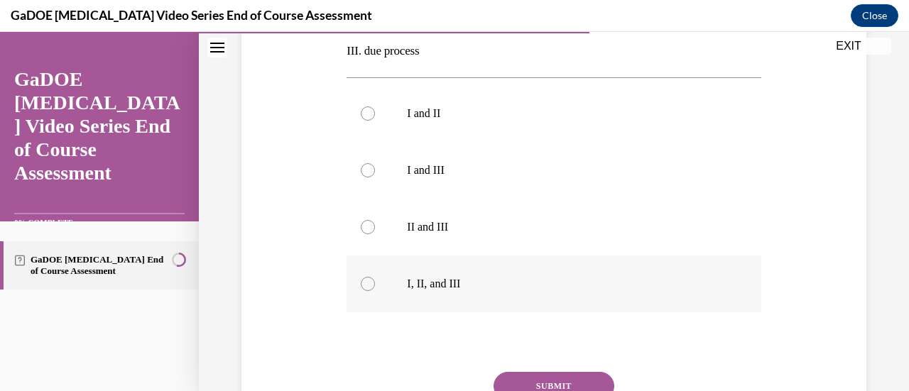
click at [417, 286] on p "I, II, and III" at bounding box center [566, 284] width 318 height 14
click at [375, 286] on input "I, II, and III" at bounding box center [368, 284] width 14 height 14
radio input "true"
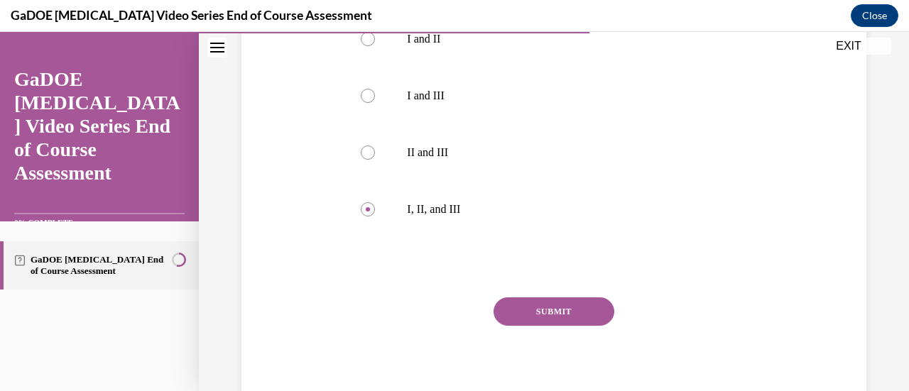
click at [551, 298] on button "SUBMIT" at bounding box center [553, 311] width 121 height 28
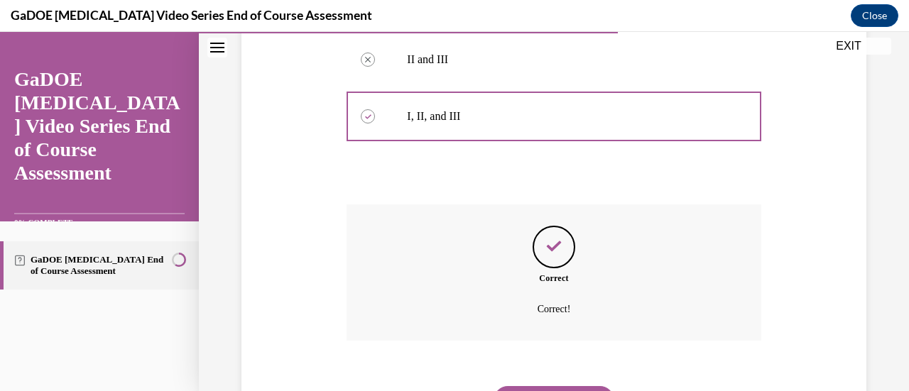
scroll to position [569, 0]
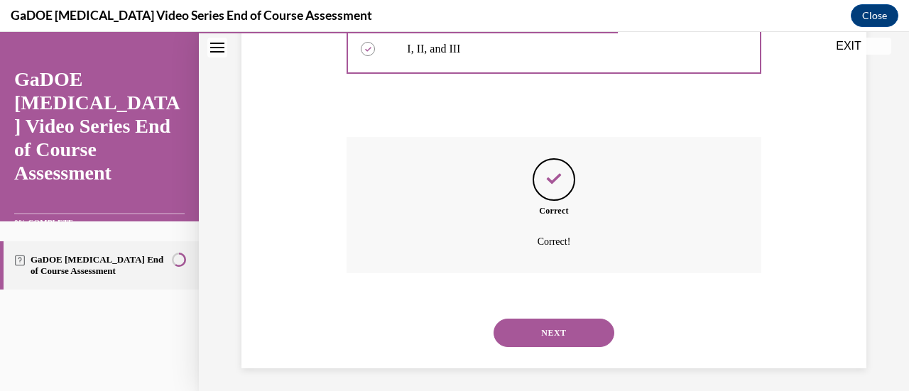
click at [527, 338] on button "NEXT" at bounding box center [553, 333] width 121 height 28
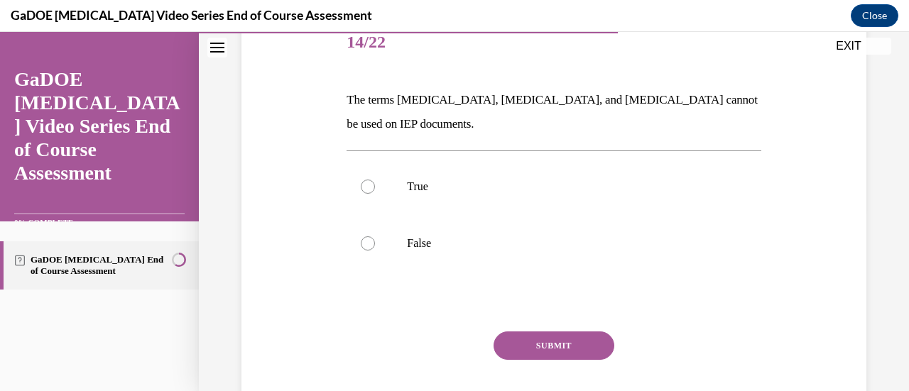
scroll to position [183, 0]
click at [422, 177] on label "True" at bounding box center [553, 186] width 414 height 57
click at [375, 179] on input "True" at bounding box center [368, 186] width 14 height 14
radio input "true"
drag, startPoint x: 427, startPoint y: 217, endPoint x: 398, endPoint y: 229, distance: 31.8
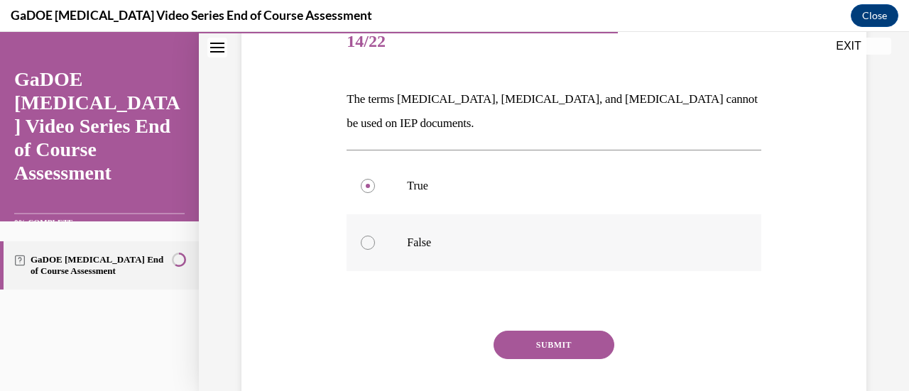
click at [398, 229] on label "False" at bounding box center [553, 242] width 414 height 57
click at [375, 236] on input "False" at bounding box center [368, 243] width 14 height 14
radio input "true"
click at [550, 339] on button "SUBMIT" at bounding box center [553, 345] width 121 height 28
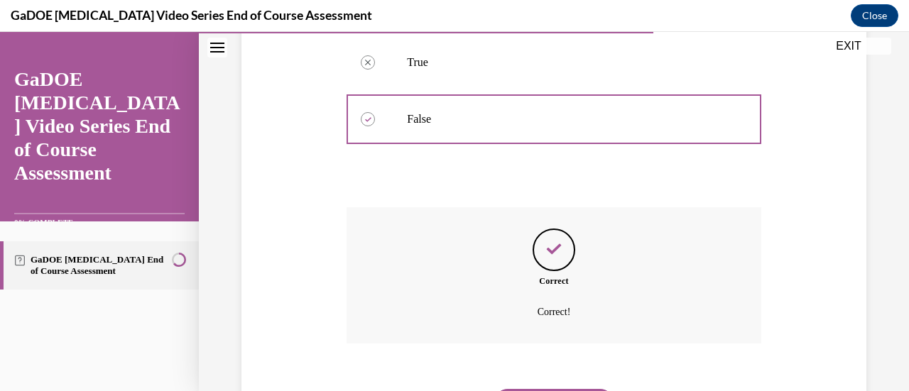
scroll to position [382, 0]
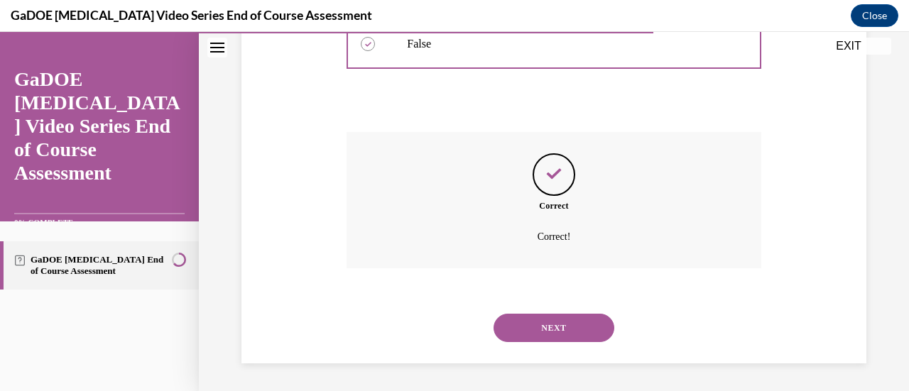
click at [545, 339] on button "NEXT" at bounding box center [553, 328] width 121 height 28
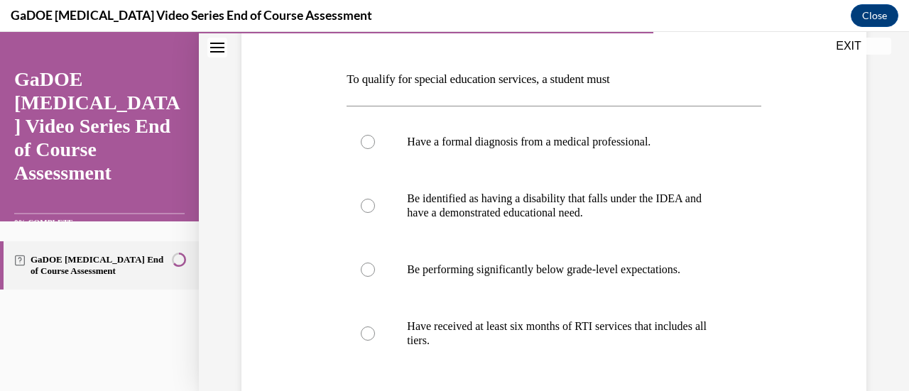
scroll to position [204, 0]
drag, startPoint x: 444, startPoint y: 188, endPoint x: 420, endPoint y: 184, distance: 24.5
click at [420, 184] on label "Be identified as having a disability that falls under the IDEA and have a demon…" at bounding box center [553, 205] width 414 height 71
click at [375, 198] on input "Be identified as having a disability that falls under the IDEA and have a demon…" at bounding box center [368, 205] width 14 height 14
radio input "true"
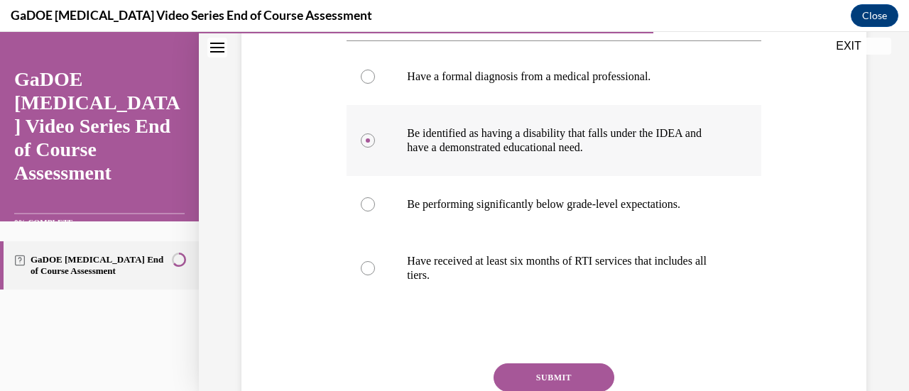
scroll to position [269, 0]
click at [523, 374] on button "SUBMIT" at bounding box center [553, 377] width 121 height 28
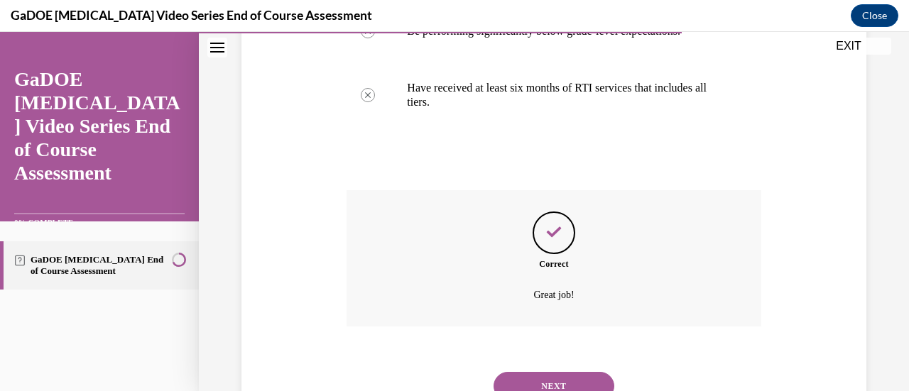
click at [517, 386] on button "NEXT" at bounding box center [553, 386] width 121 height 28
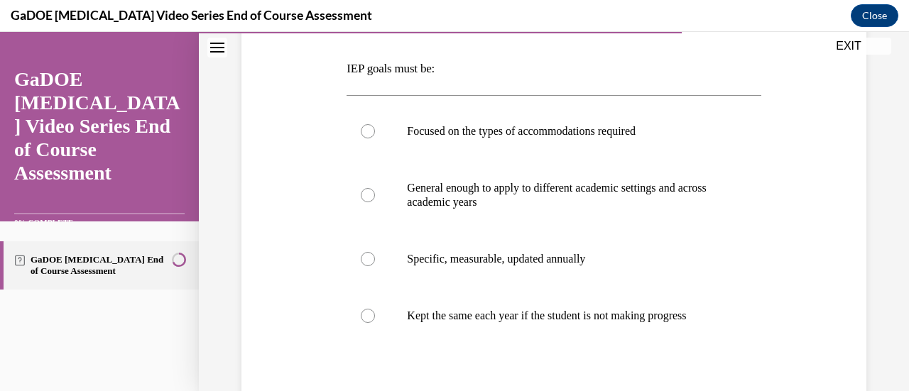
scroll to position [214, 0]
click at [426, 269] on label "Specific, measurable, updated annually" at bounding box center [553, 258] width 414 height 57
click at [375, 266] on input "Specific, measurable, updated annually" at bounding box center [368, 258] width 14 height 14
radio input "true"
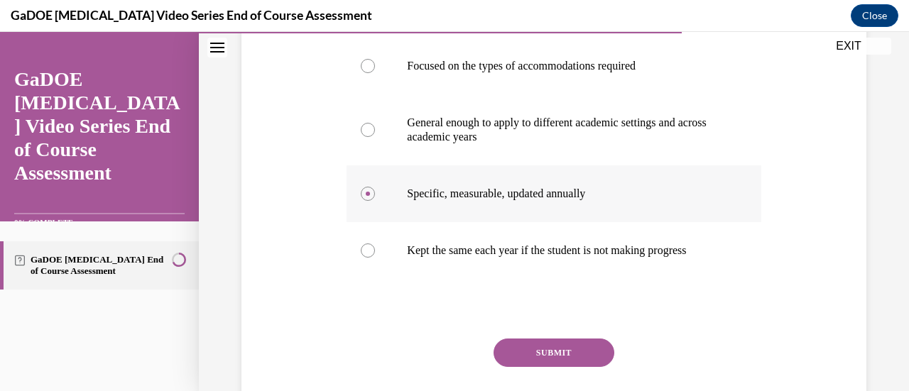
scroll to position [281, 0]
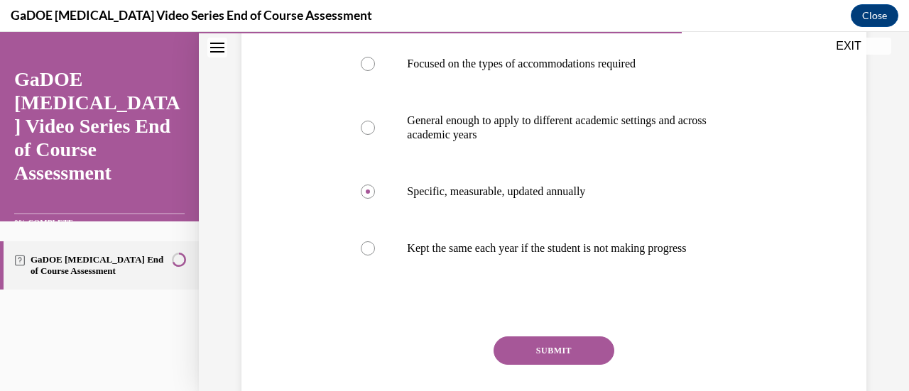
click at [513, 360] on button "SUBMIT" at bounding box center [553, 351] width 121 height 28
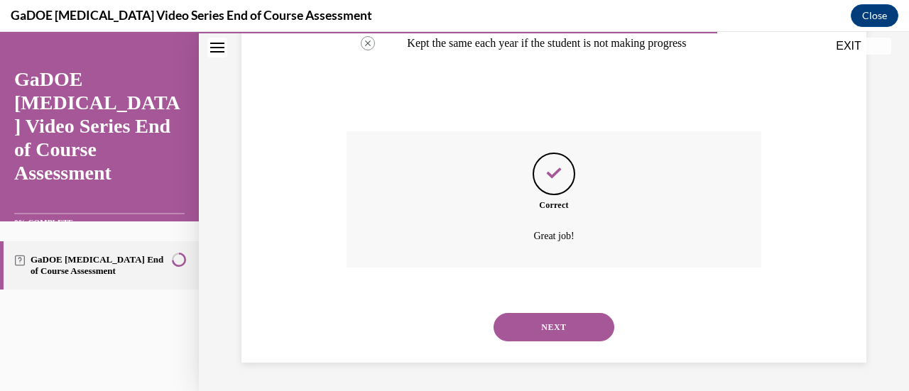
click at [501, 342] on button "NEXT" at bounding box center [553, 327] width 121 height 28
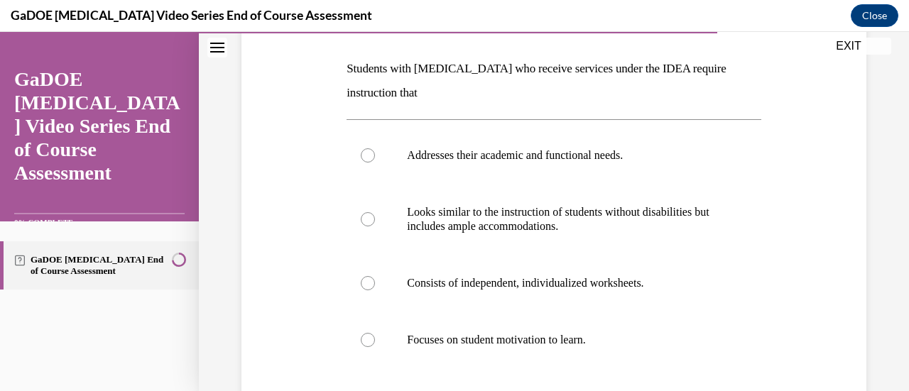
scroll to position [224, 0]
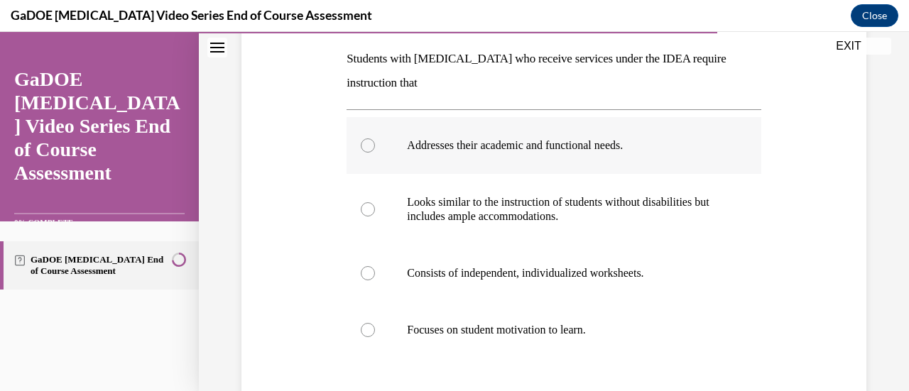
drag, startPoint x: 470, startPoint y: 138, endPoint x: 455, endPoint y: 137, distance: 15.0
click at [455, 137] on label "Addresses their academic and functional needs." at bounding box center [553, 145] width 414 height 57
click at [375, 138] on input "Addresses their academic and functional needs." at bounding box center [368, 145] width 14 height 14
radio input "true"
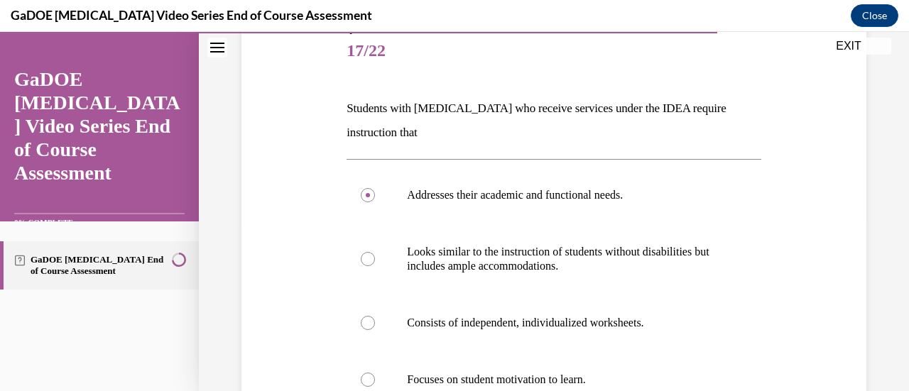
scroll to position [352, 0]
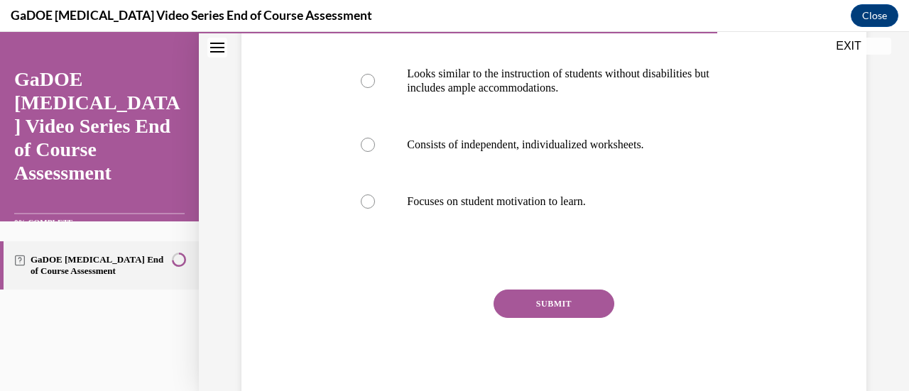
click at [525, 300] on button "SUBMIT" at bounding box center [553, 304] width 121 height 28
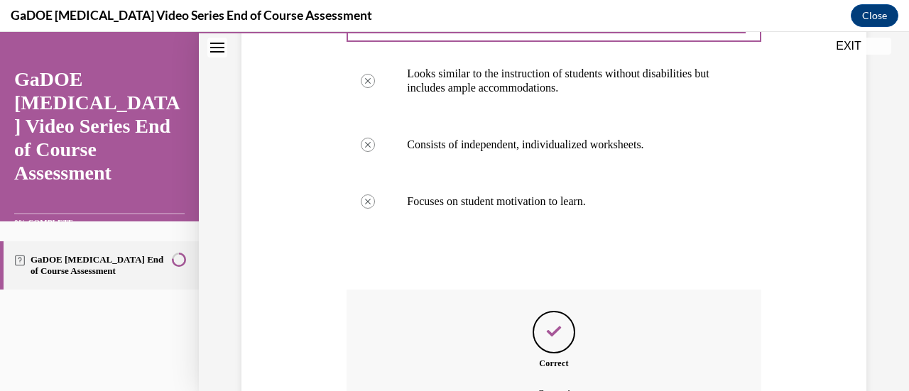
scroll to position [444, 0]
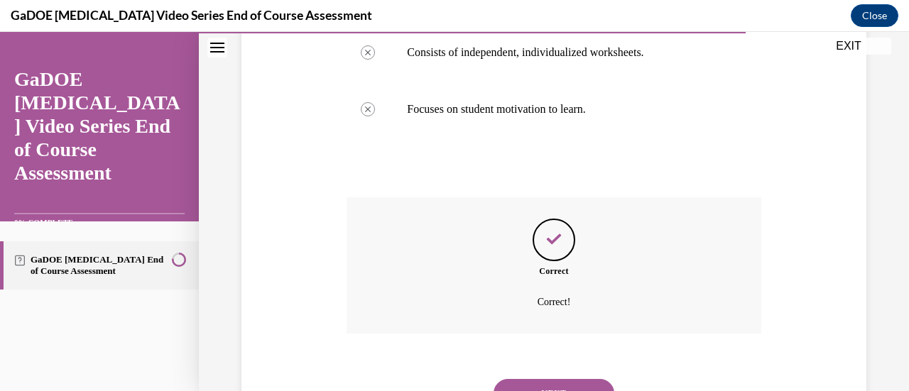
click at [508, 384] on button "NEXT" at bounding box center [553, 393] width 121 height 28
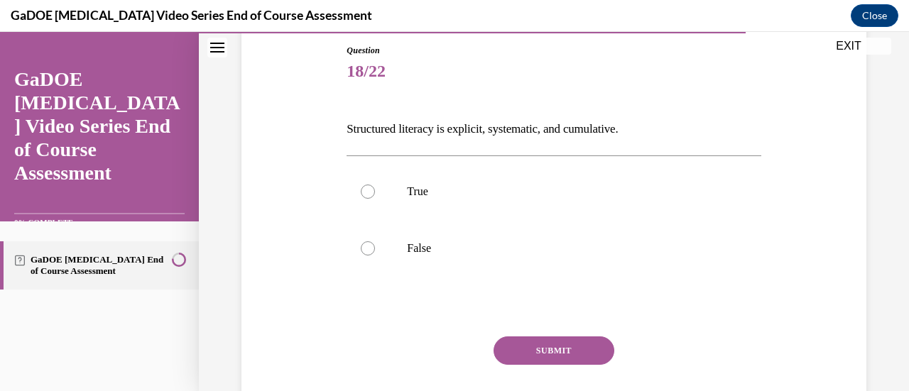
scroll to position [168, 0]
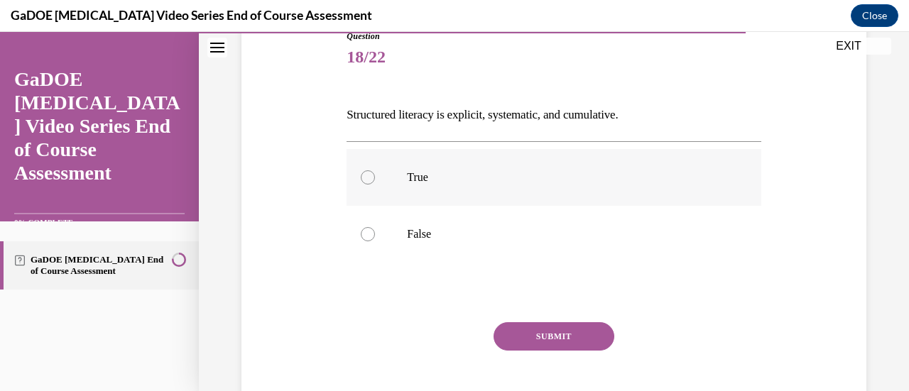
click at [386, 192] on label "True" at bounding box center [553, 177] width 414 height 57
click at [375, 185] on input "True" at bounding box center [368, 177] width 14 height 14
radio input "true"
click at [544, 334] on button "SUBMIT" at bounding box center [553, 336] width 121 height 28
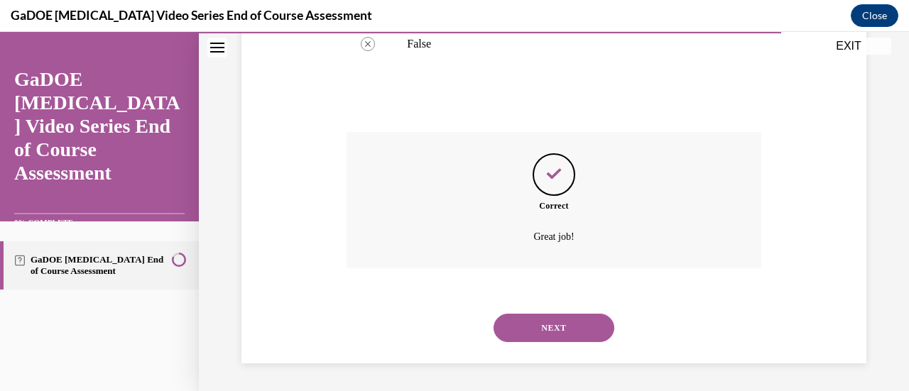
click at [544, 334] on button "NEXT" at bounding box center [553, 328] width 121 height 28
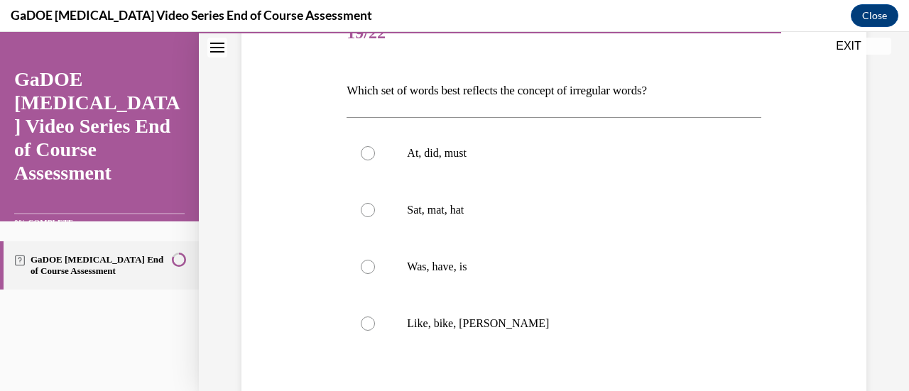
scroll to position [192, 0]
click at [456, 261] on p "Was, have, is" at bounding box center [566, 266] width 318 height 14
click at [375, 261] on input "Was, have, is" at bounding box center [368, 266] width 14 height 14
radio input "true"
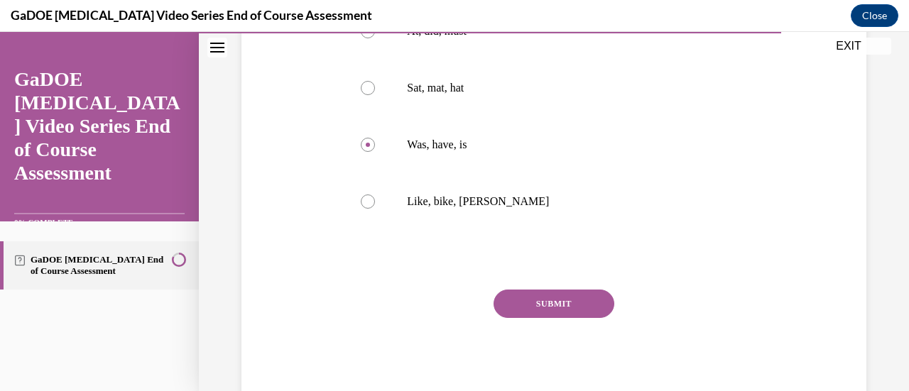
click at [525, 302] on button "SUBMIT" at bounding box center [553, 304] width 121 height 28
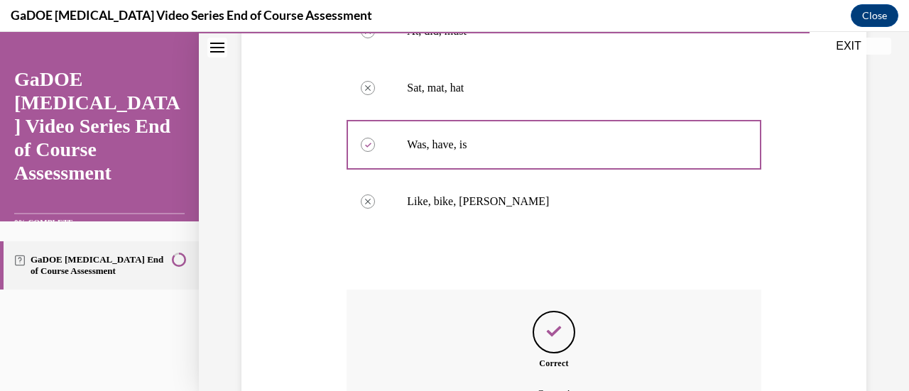
scroll to position [471, 0]
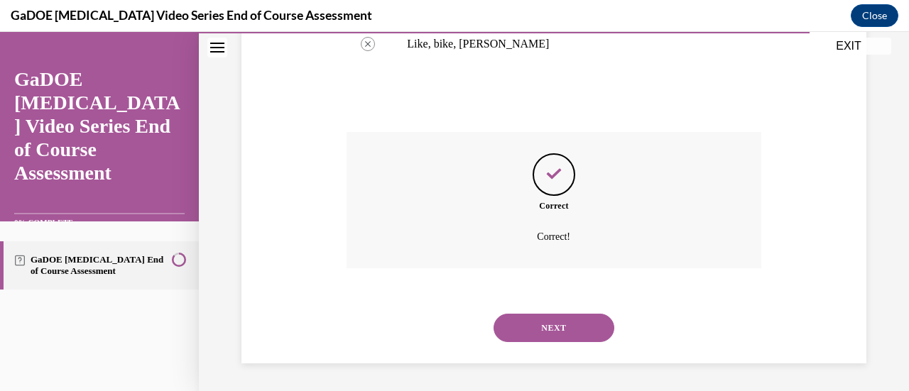
click at [539, 325] on button "NEXT" at bounding box center [553, 328] width 121 height 28
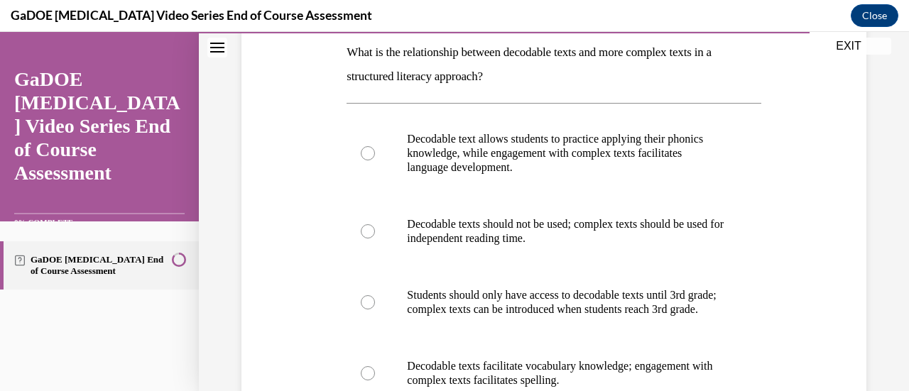
scroll to position [231, 0]
drag, startPoint x: 535, startPoint y: 165, endPoint x: 484, endPoint y: 158, distance: 51.6
click at [484, 158] on p "Decodable text allows students to practice applying their phonics knowledge, wh…" at bounding box center [566, 152] width 318 height 43
click at [375, 158] on input "Decodable text allows students to practice applying their phonics knowledge, wh…" at bounding box center [368, 153] width 14 height 14
radio input "true"
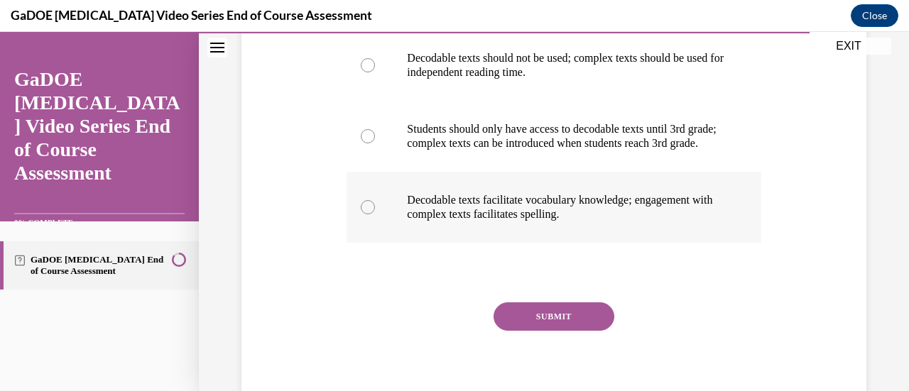
scroll to position [408, 0]
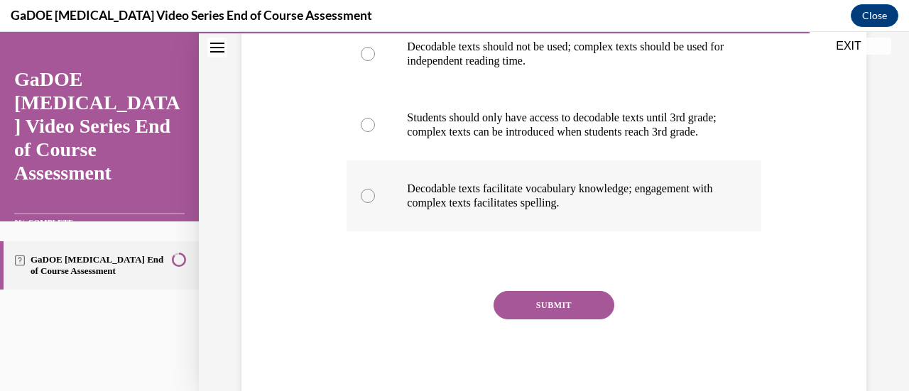
click at [507, 311] on button "SUBMIT" at bounding box center [553, 305] width 121 height 28
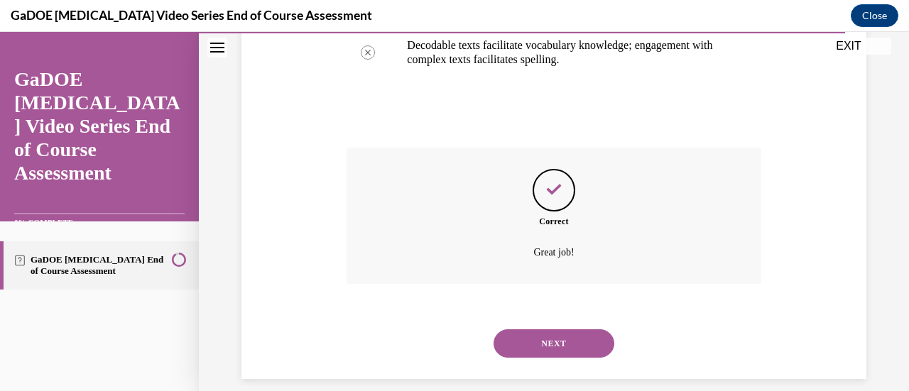
click at [524, 344] on button "NEXT" at bounding box center [553, 343] width 121 height 28
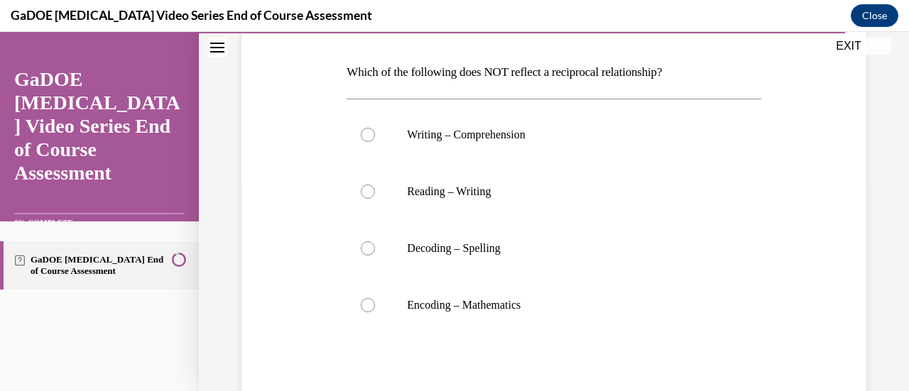
scroll to position [211, 0]
click at [416, 307] on p "Encoding – Mathematics" at bounding box center [566, 304] width 318 height 14
click at [375, 307] on input "Encoding – Mathematics" at bounding box center [368, 304] width 14 height 14
radio input "true"
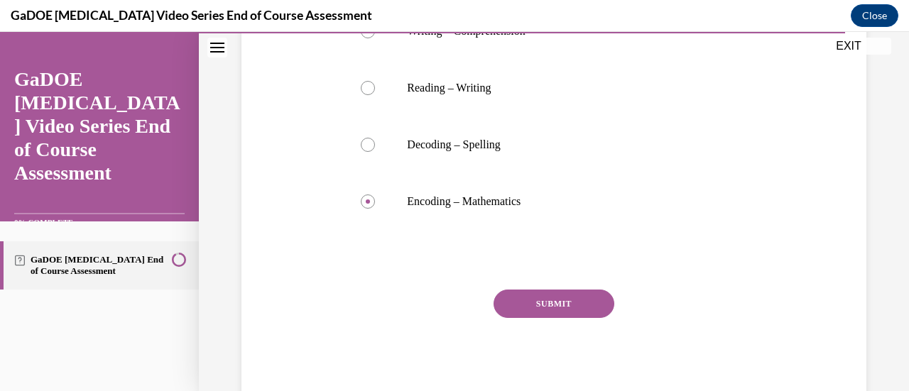
click at [500, 310] on button "SUBMIT" at bounding box center [553, 304] width 121 height 28
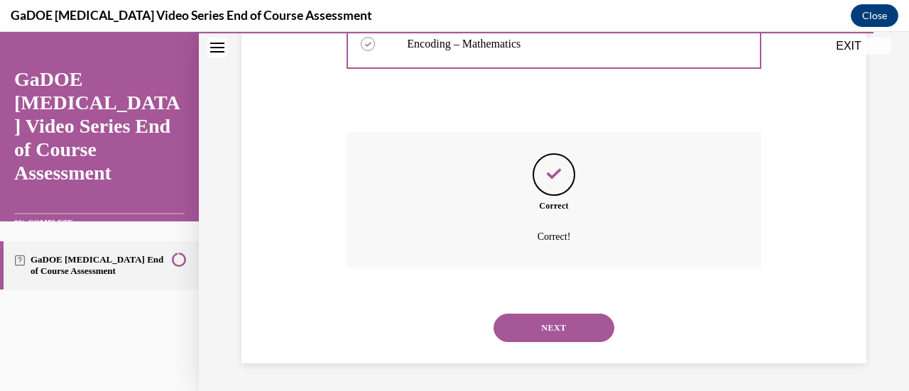
click at [518, 326] on button "NEXT" at bounding box center [553, 328] width 121 height 28
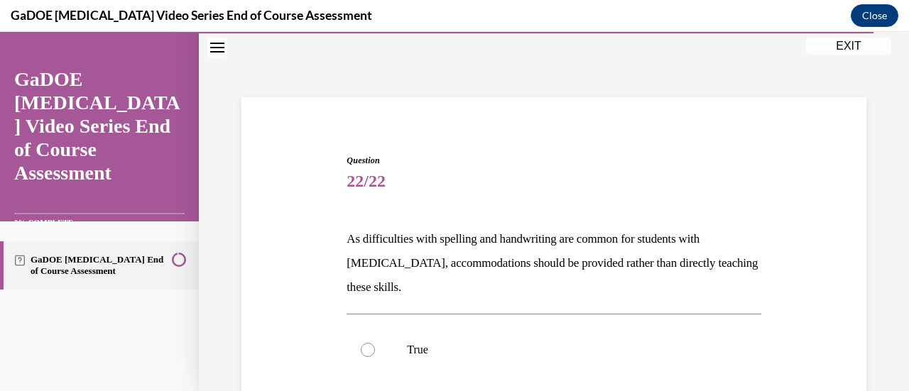
scroll to position [153, 0]
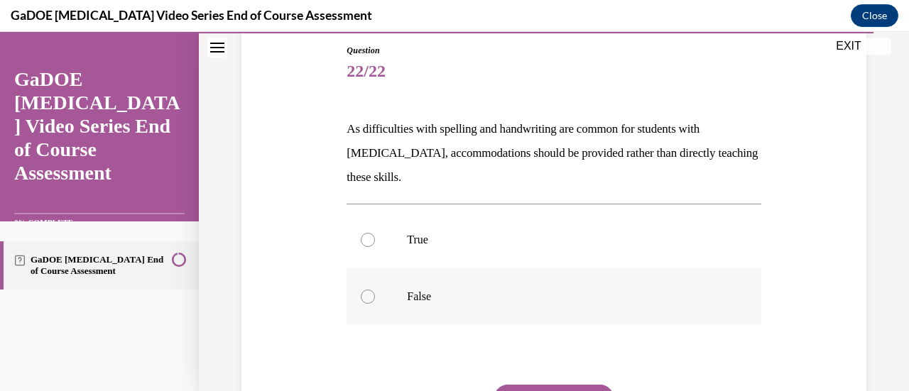
click at [405, 305] on label "False" at bounding box center [553, 296] width 414 height 57
click at [375, 304] on input "False" at bounding box center [368, 297] width 14 height 14
radio input "true"
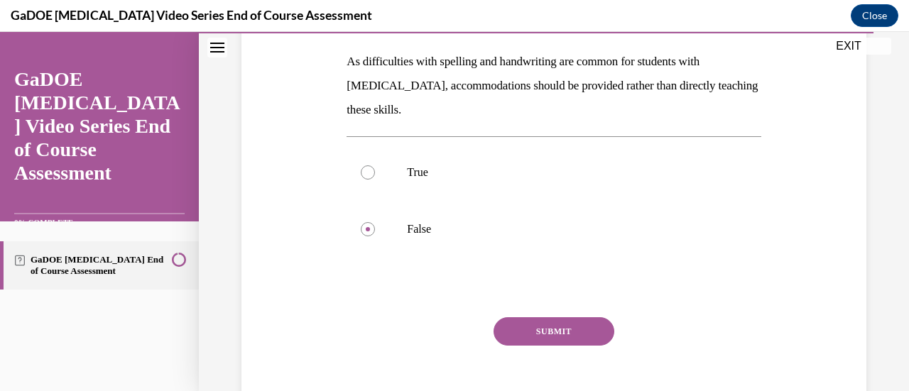
click at [518, 335] on button "SUBMIT" at bounding box center [553, 331] width 121 height 28
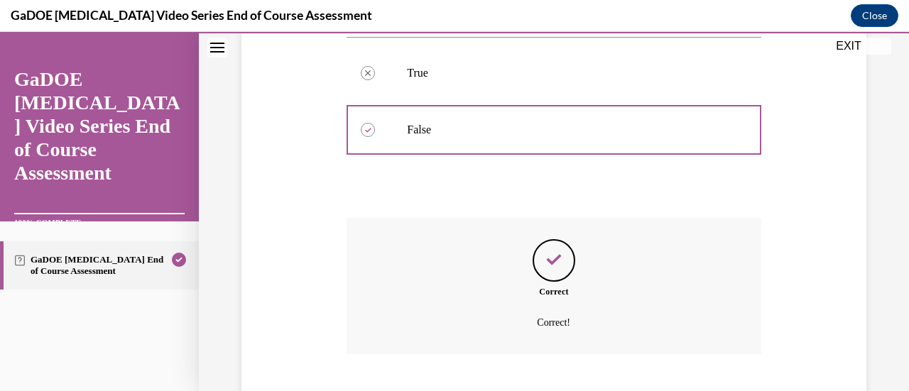
scroll to position [406, 0]
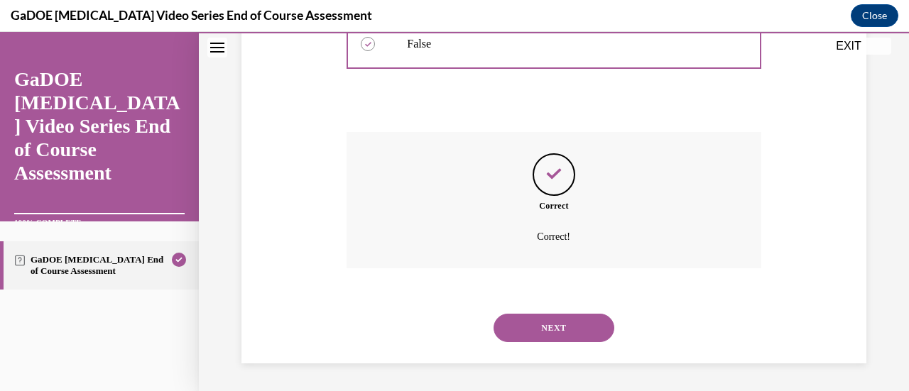
click at [518, 335] on button "NEXT" at bounding box center [553, 328] width 121 height 28
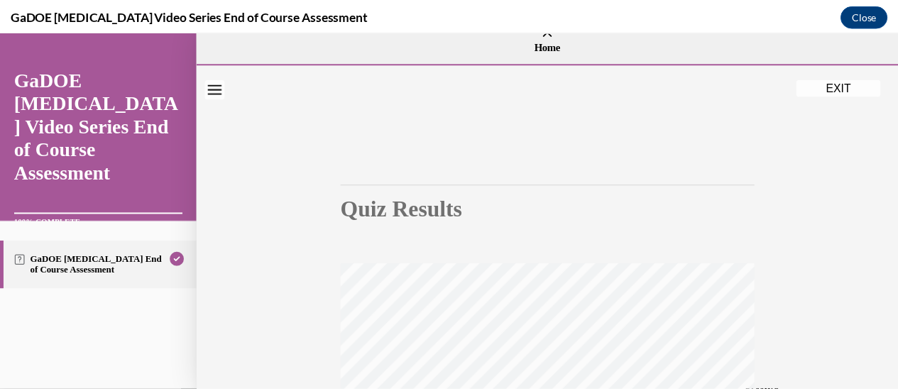
scroll to position [2, 0]
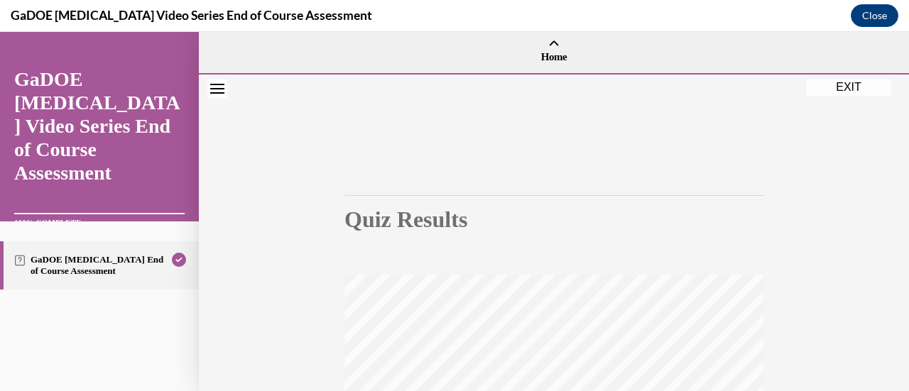
click at [851, 88] on button "EXIT" at bounding box center [848, 87] width 85 height 17
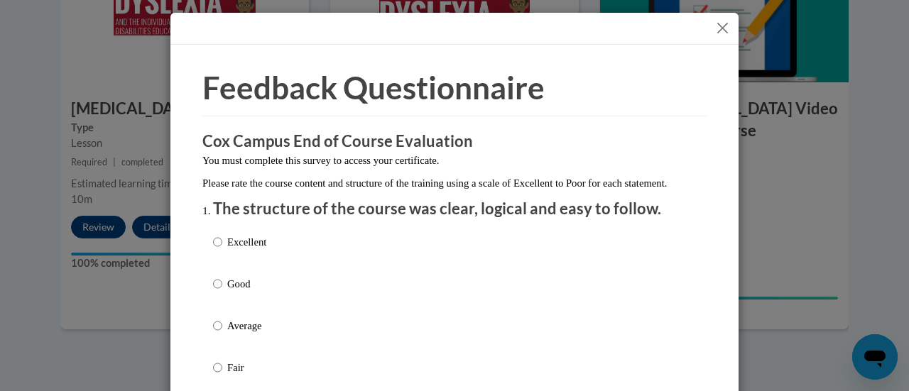
click at [714, 35] on button "Close" at bounding box center [723, 28] width 18 height 18
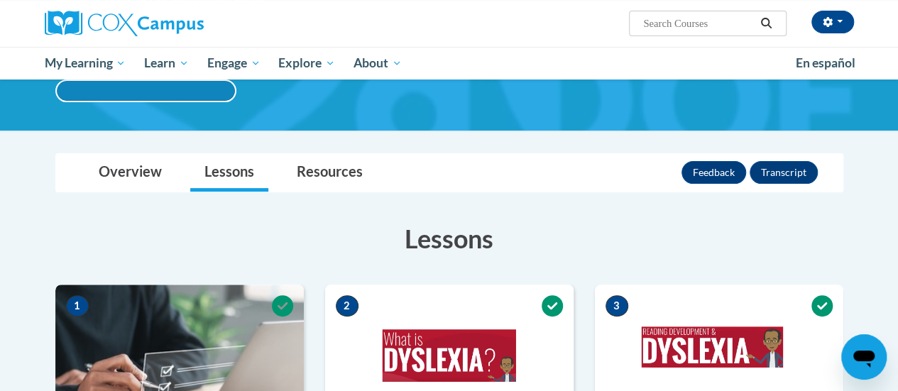
scroll to position [0, 0]
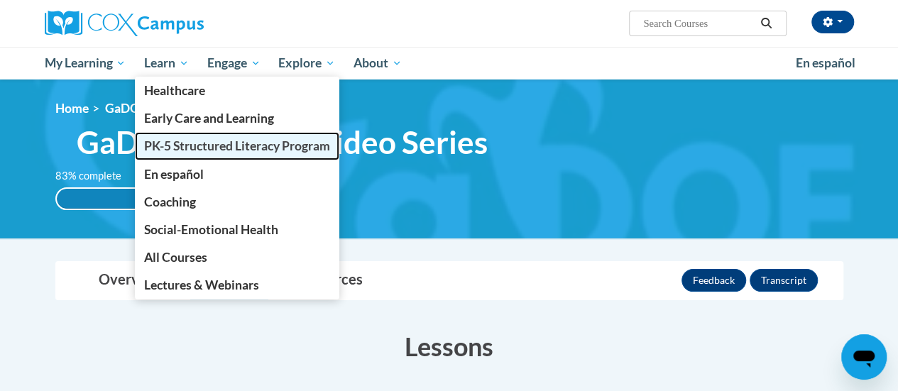
click at [180, 143] on span "PK-5 Structured Literacy Program" at bounding box center [237, 145] width 186 height 15
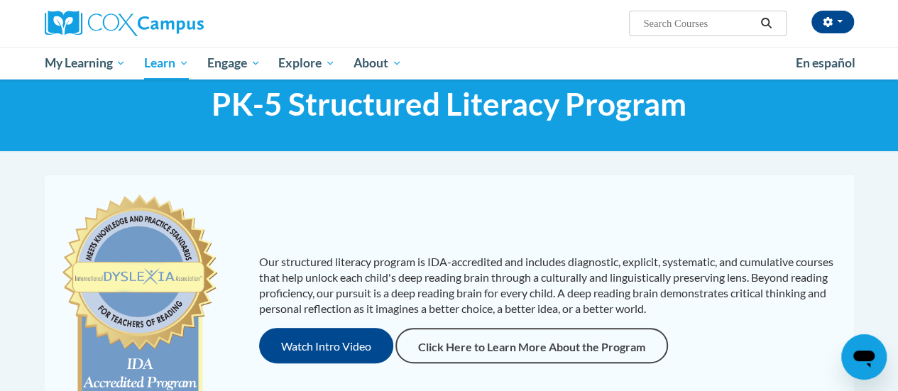
scroll to position [33, 0]
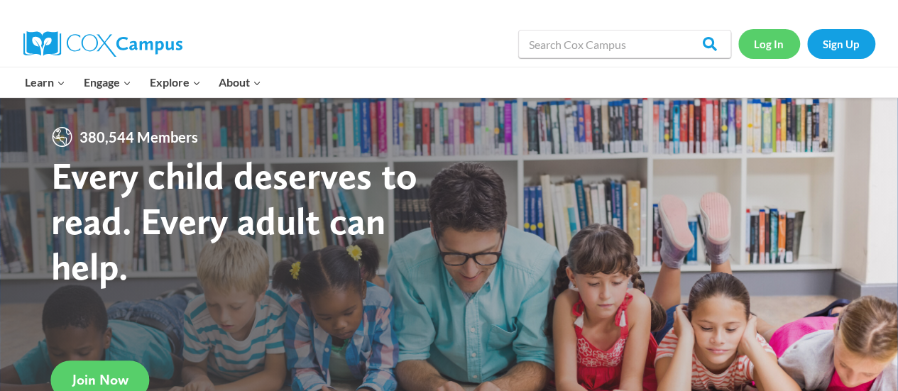
click at [762, 48] on link "Log In" at bounding box center [769, 43] width 62 height 29
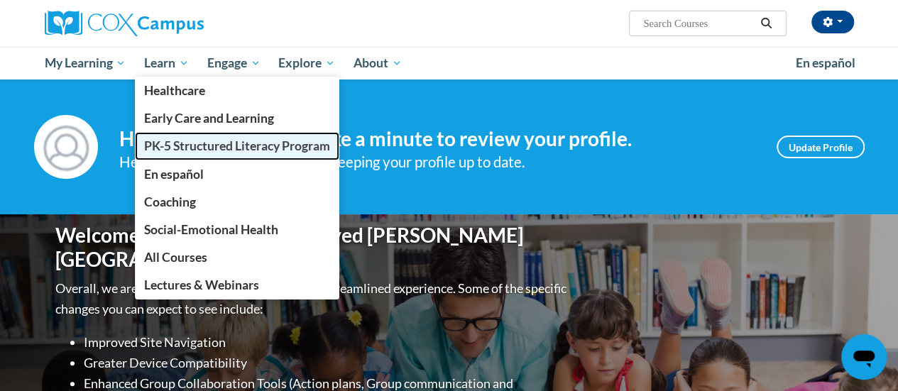
click at [196, 153] on span "PK-5 Structured Literacy Program" at bounding box center [237, 145] width 186 height 15
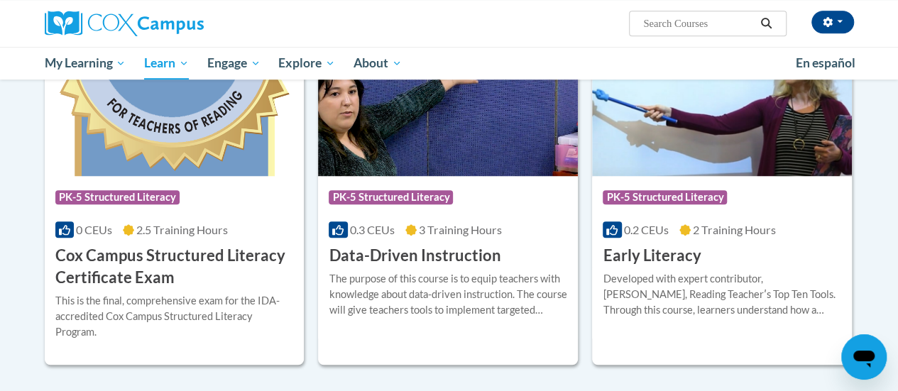
scroll to position [510, 0]
click at [637, 221] on div "Course Category: PK-5 Structured Literacy 0.2 CEUs 2 Training Hours COURSE Earl…" at bounding box center [722, 222] width 260 height 91
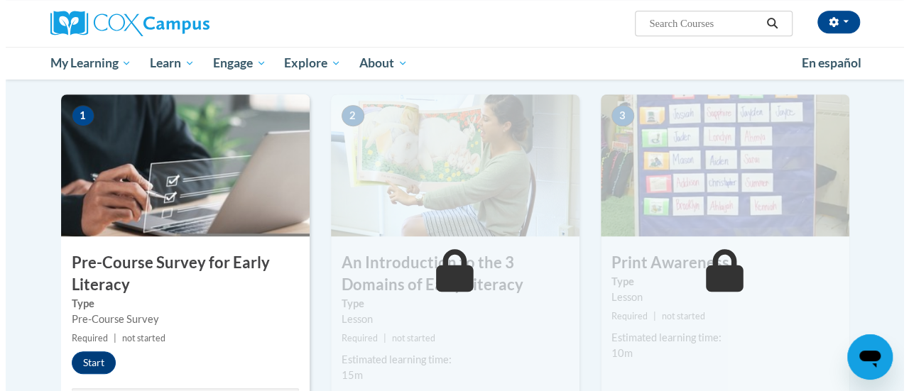
scroll to position [276, 0]
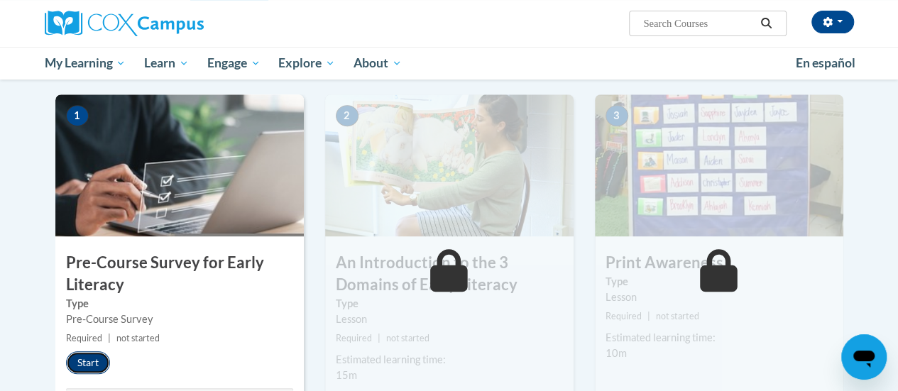
click at [93, 371] on button "Start" at bounding box center [88, 362] width 44 height 23
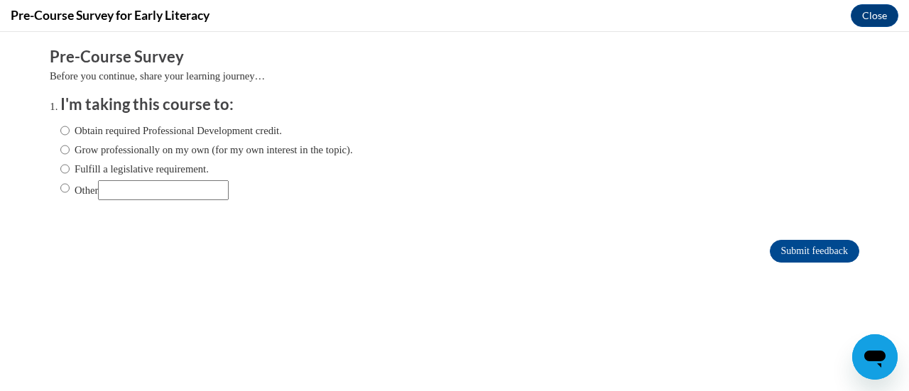
scroll to position [0, 0]
click at [126, 162] on label "Fulfill a legislative requirement." at bounding box center [134, 169] width 148 height 16
click at [70, 162] on input "Fulfill a legislative requirement." at bounding box center [64, 169] width 9 height 16
radio input "true"
click at [791, 244] on input "Submit feedback" at bounding box center [814, 251] width 89 height 23
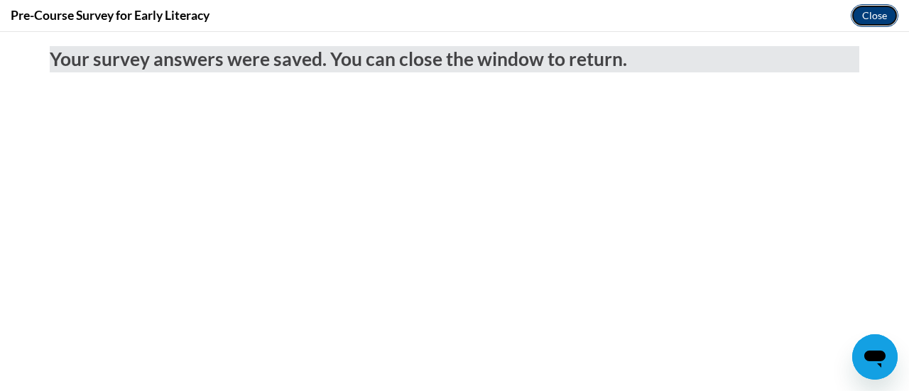
click at [889, 19] on button "Close" at bounding box center [875, 15] width 48 height 23
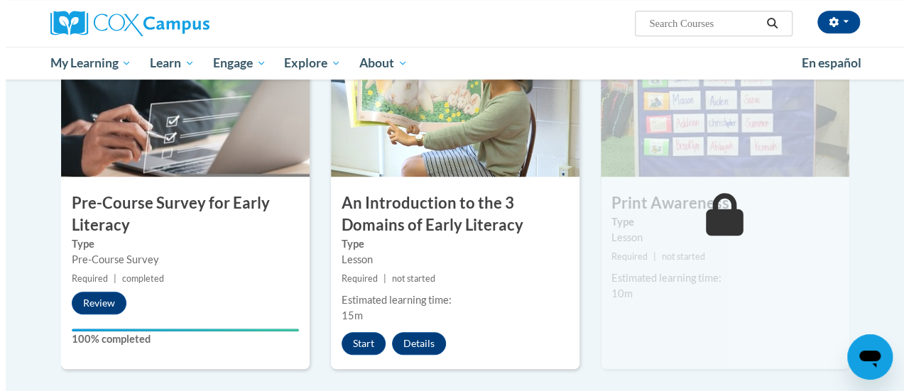
scroll to position [337, 0]
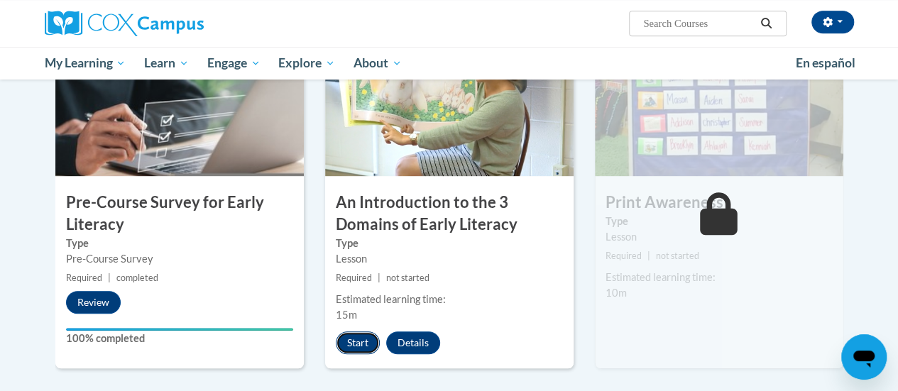
click at [360, 344] on button "Start" at bounding box center [358, 343] width 44 height 23
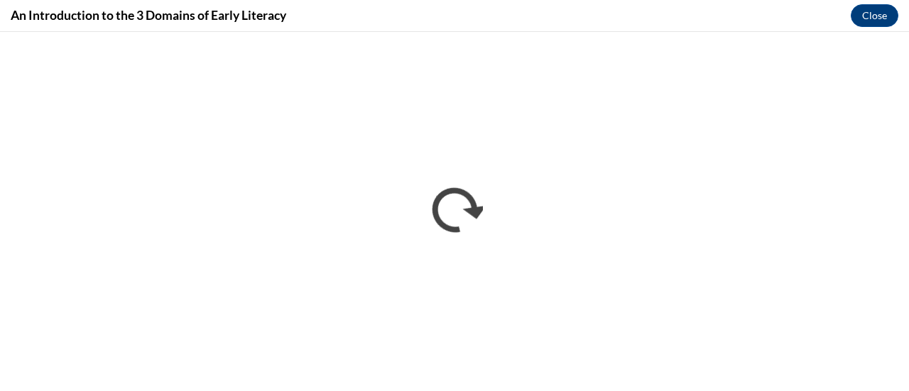
scroll to position [0, 0]
